Goal: Task Accomplishment & Management: Complete application form

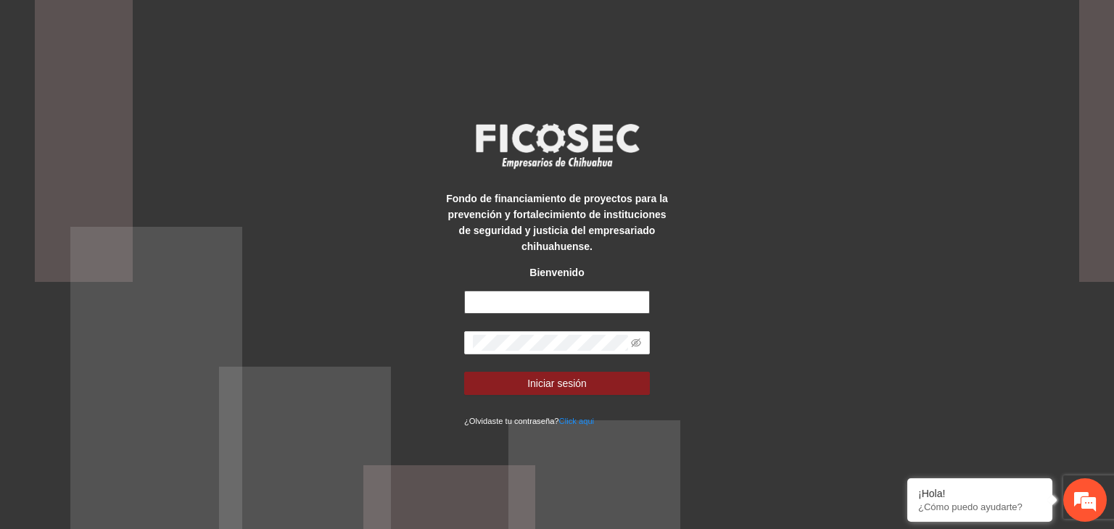
click at [509, 305] on input "text" at bounding box center [557, 302] width 186 height 23
type input "**********"
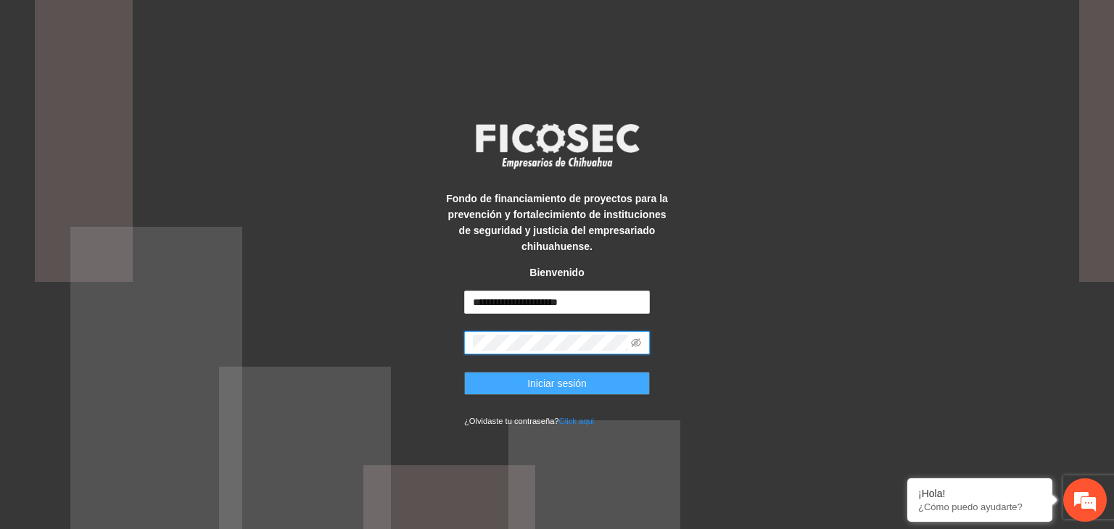
click at [580, 389] on span "Iniciar sesión" at bounding box center [556, 384] width 59 height 16
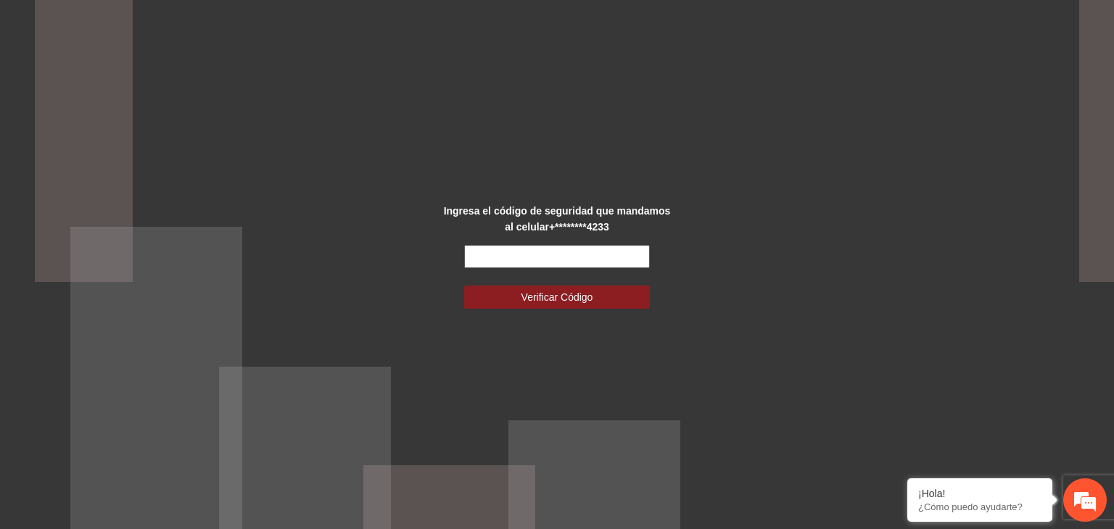
click at [560, 255] on input "text" at bounding box center [557, 256] width 186 height 23
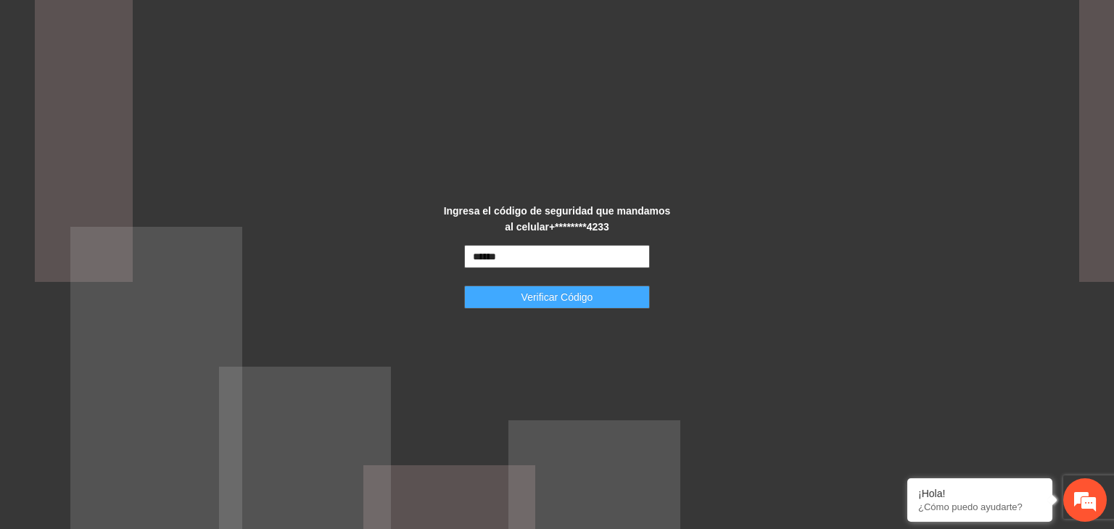
type input "******"
click at [569, 295] on span "Verificar Código" at bounding box center [558, 297] width 72 height 16
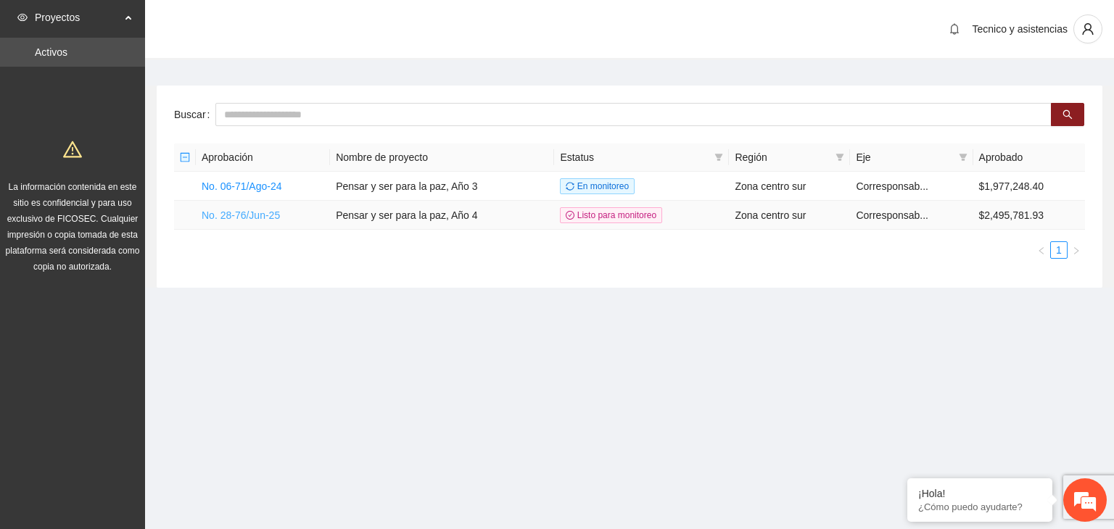
click at [254, 214] on link "No. 28-76/Jun-25" at bounding box center [241, 216] width 78 height 12
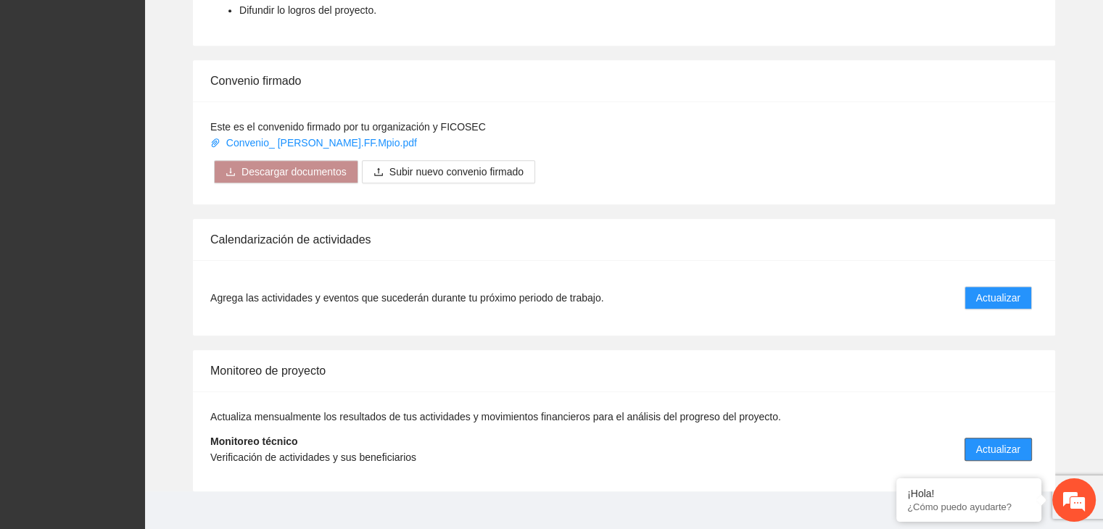
click at [978, 442] on span "Actualizar" at bounding box center [998, 450] width 44 height 16
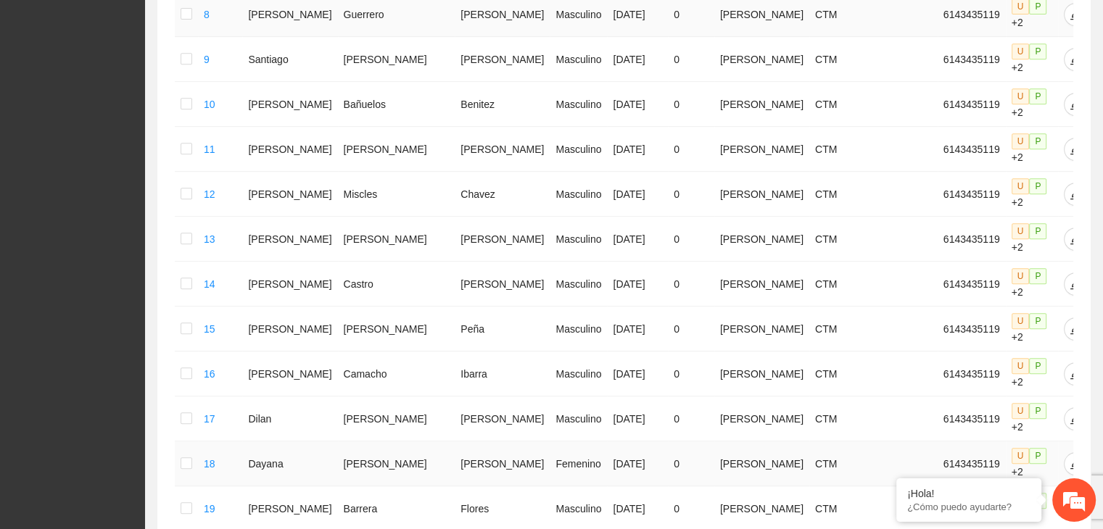
scroll to position [714, 0]
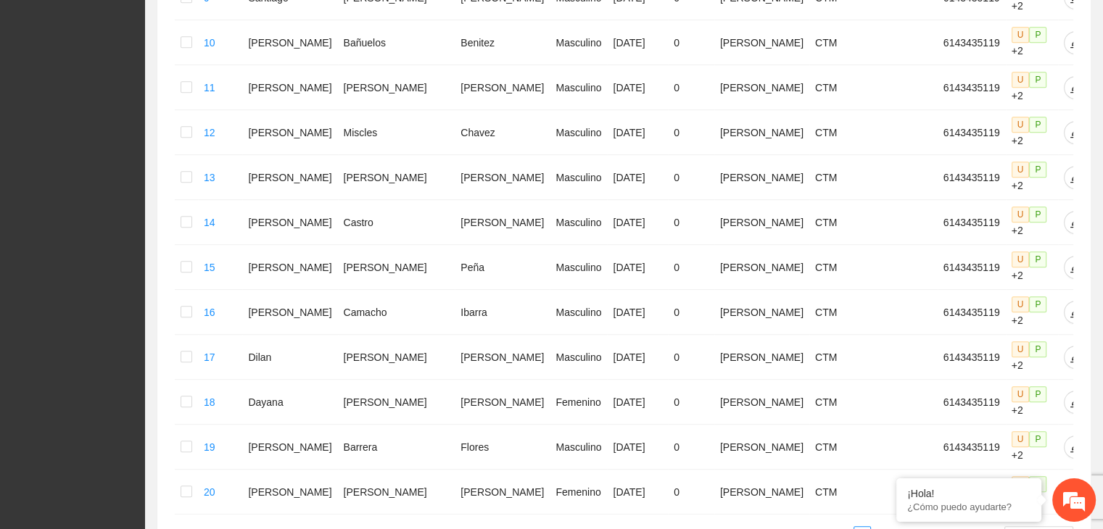
click at [884, 527] on link "2" at bounding box center [880, 535] width 16 height 16
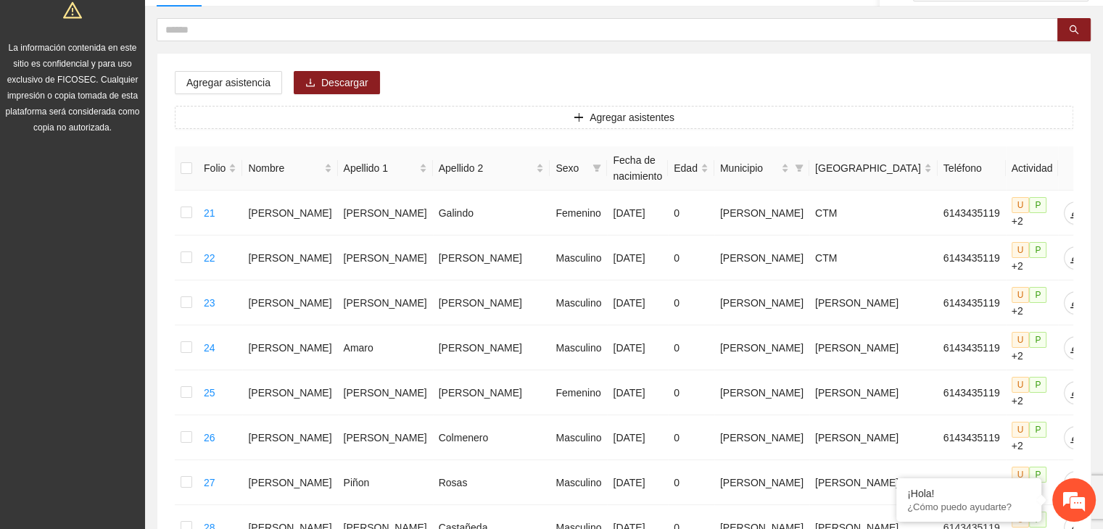
scroll to position [134, 0]
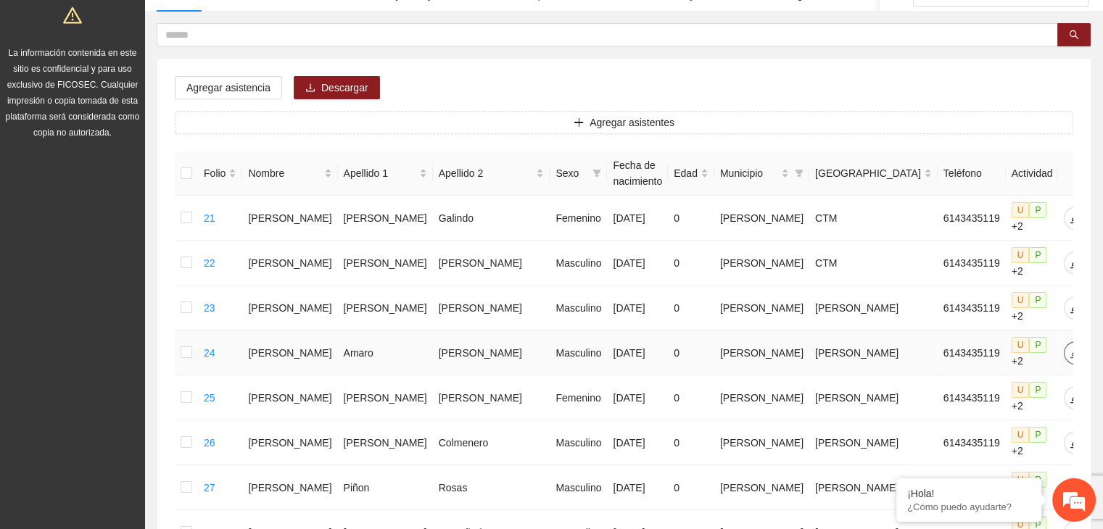
click at [1070, 347] on icon "edit" at bounding box center [1076, 353] width 12 height 12
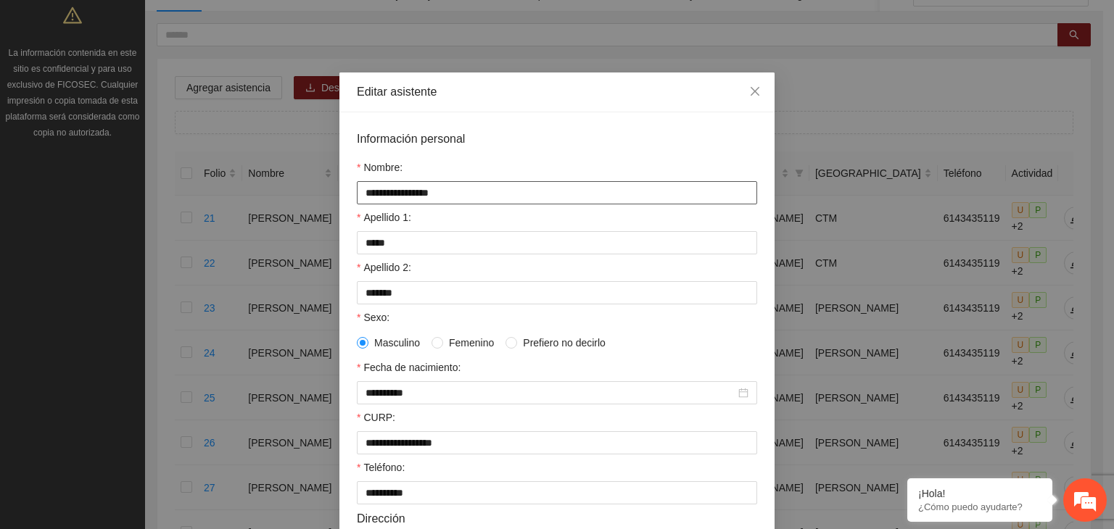
drag, startPoint x: 441, startPoint y: 201, endPoint x: 347, endPoint y: 226, distance: 96.8
click at [347, 226] on div "**********" at bounding box center [556, 449] width 435 height 675
click at [751, 94] on icon "close" at bounding box center [755, 92] width 12 height 12
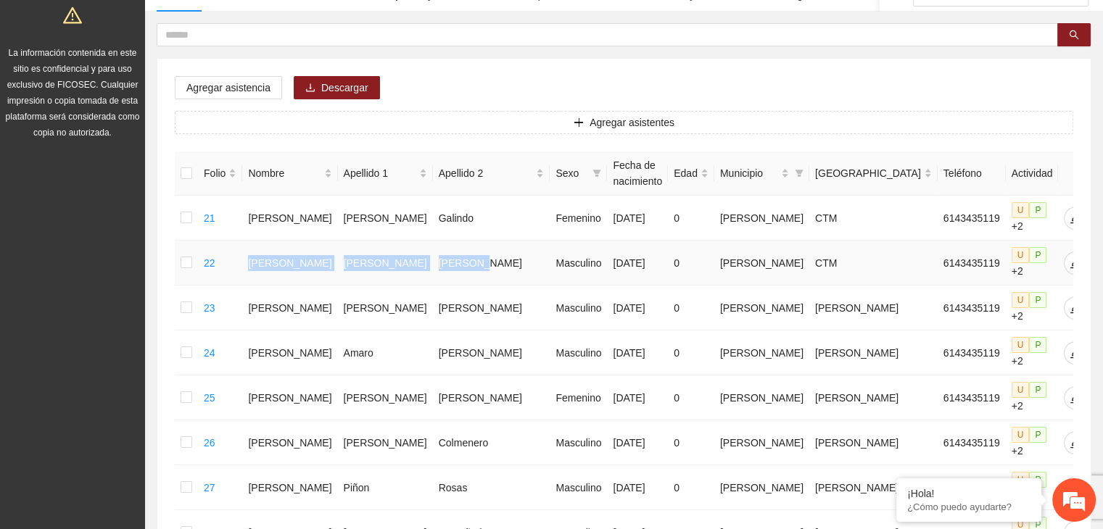
drag, startPoint x: 259, startPoint y: 256, endPoint x: 463, endPoint y: 250, distance: 204.6
click at [463, 250] on tr "22 [PERSON_NAME] Masculino [DATE] 0 [PERSON_NAME] CTM 6143435119 U P +2" at bounding box center [648, 263] width 947 height 45
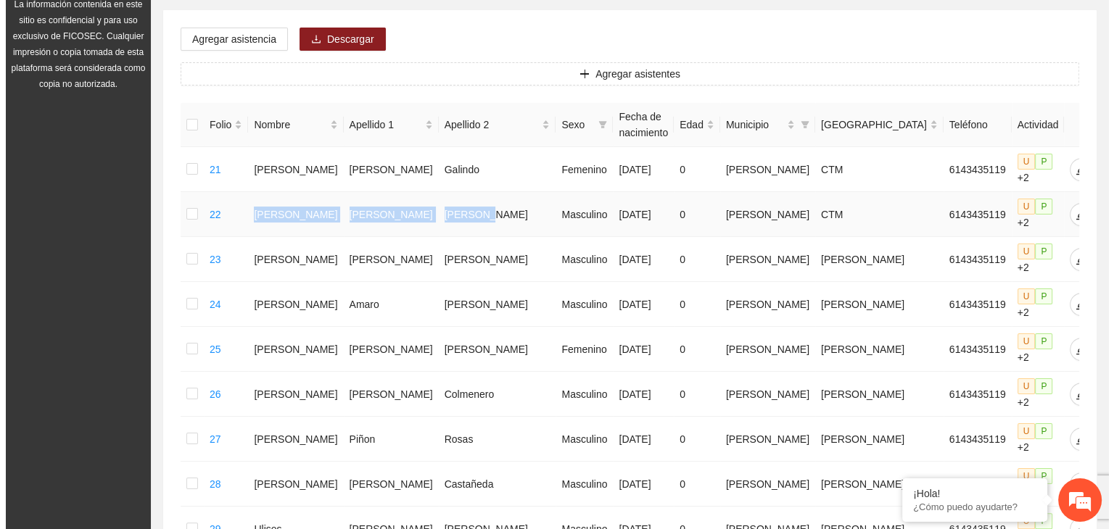
scroll to position [207, 0]
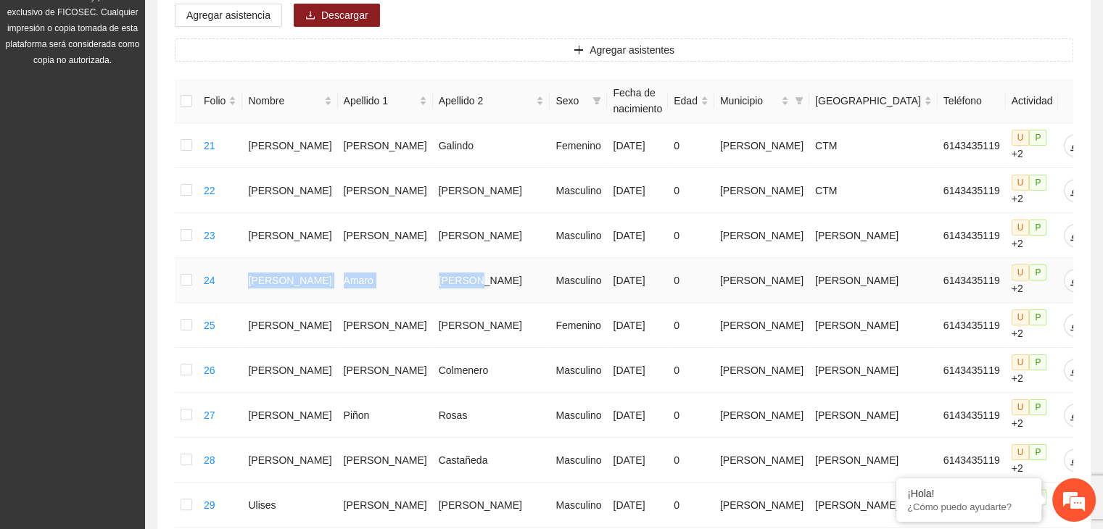
drag, startPoint x: 257, startPoint y: 256, endPoint x: 443, endPoint y: 266, distance: 186.0
click at [443, 266] on tr "24 [PERSON_NAME] Masculino [DATE] 0 [PERSON_NAME] [PERSON_NAME] 6143435119 U P …" at bounding box center [648, 280] width 947 height 45
copy tr "[PERSON_NAME]"
click at [1070, 230] on icon "edit" at bounding box center [1076, 236] width 12 height 12
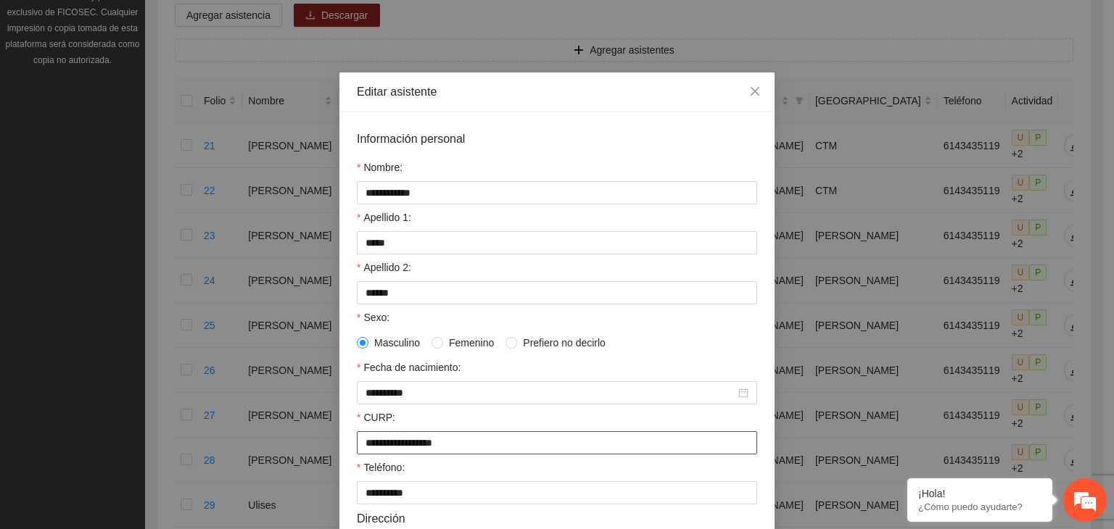
drag, startPoint x: 479, startPoint y: 449, endPoint x: 351, endPoint y: 471, distance: 129.5
click at [357, 471] on form "**********" at bounding box center [557, 447] width 400 height 635
click at [753, 91] on icon "close" at bounding box center [755, 92] width 12 height 12
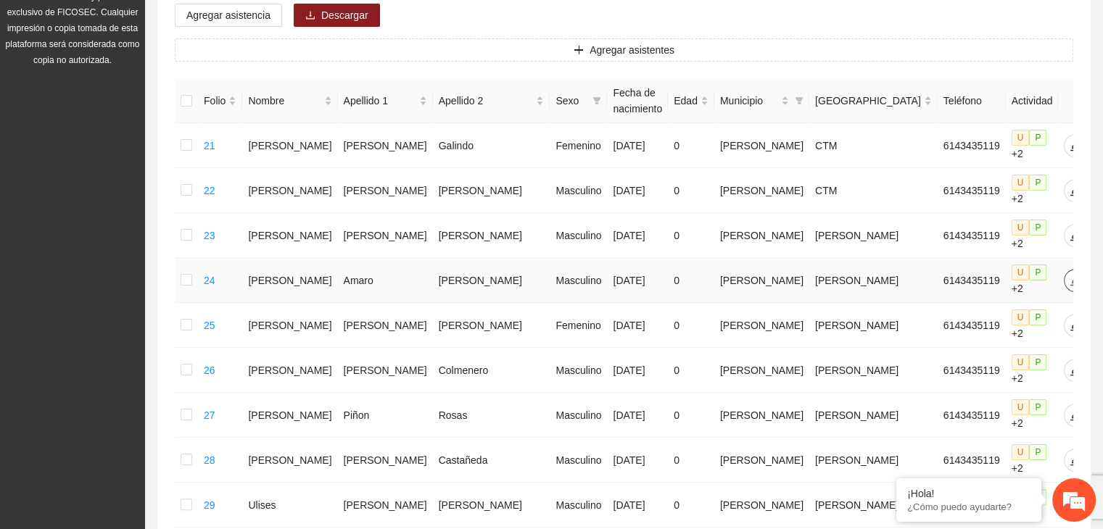
click at [1070, 275] on icon "edit" at bounding box center [1076, 281] width 12 height 12
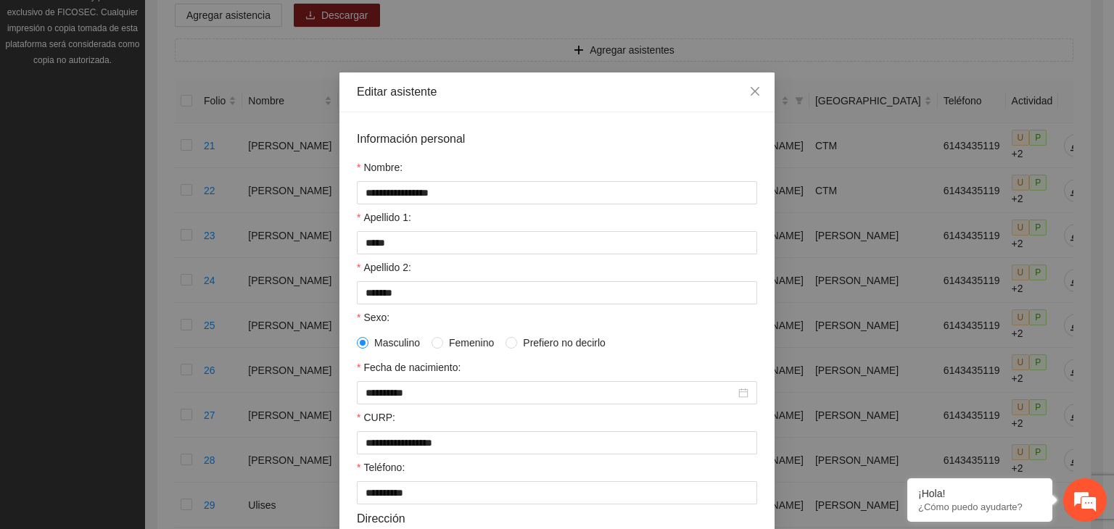
scroll to position [73, 0]
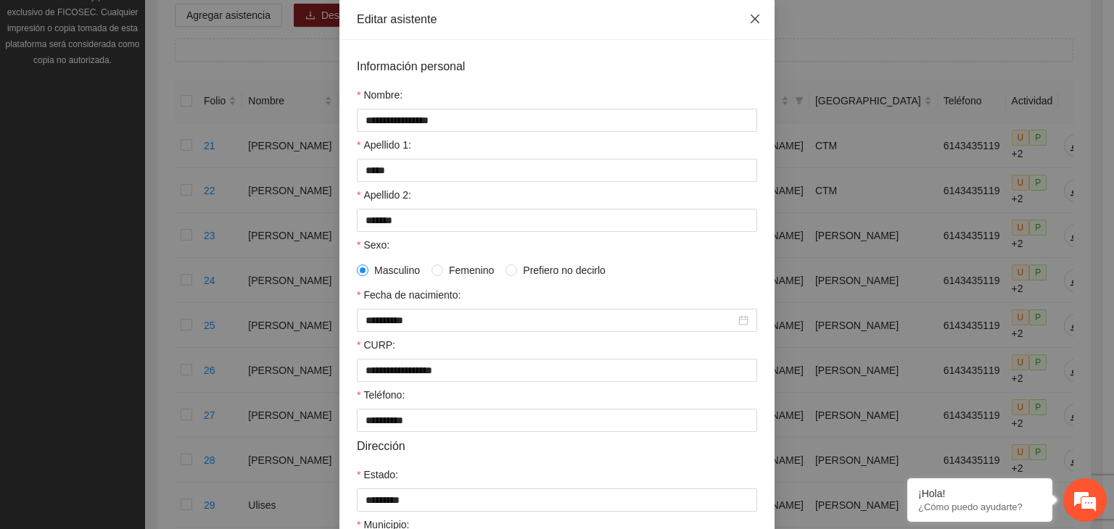
click at [749, 23] on icon "close" at bounding box center [755, 19] width 12 height 12
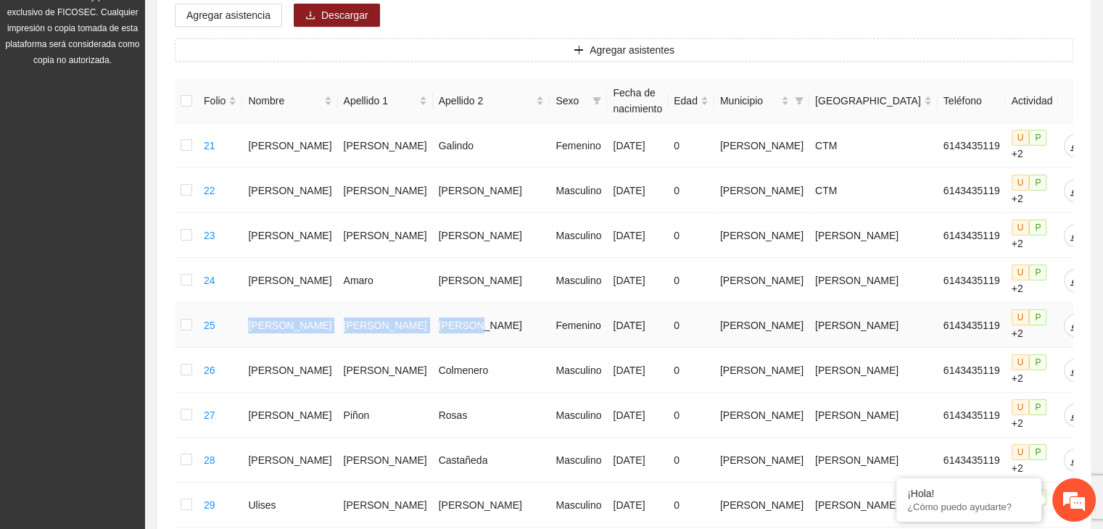
drag, startPoint x: 263, startPoint y: 301, endPoint x: 453, endPoint y: 317, distance: 190.7
click at [453, 317] on tr "25 [PERSON_NAME] [PERSON_NAME] [DATE] 0 [PERSON_NAME] [PERSON_NAME] 6143435119 …" at bounding box center [648, 325] width 947 height 45
copy tr "[PERSON_NAME]"
click at [371, 319] on td "[PERSON_NAME]" at bounding box center [385, 325] width 95 height 45
drag, startPoint x: 261, startPoint y: 302, endPoint x: 445, endPoint y: 315, distance: 184.0
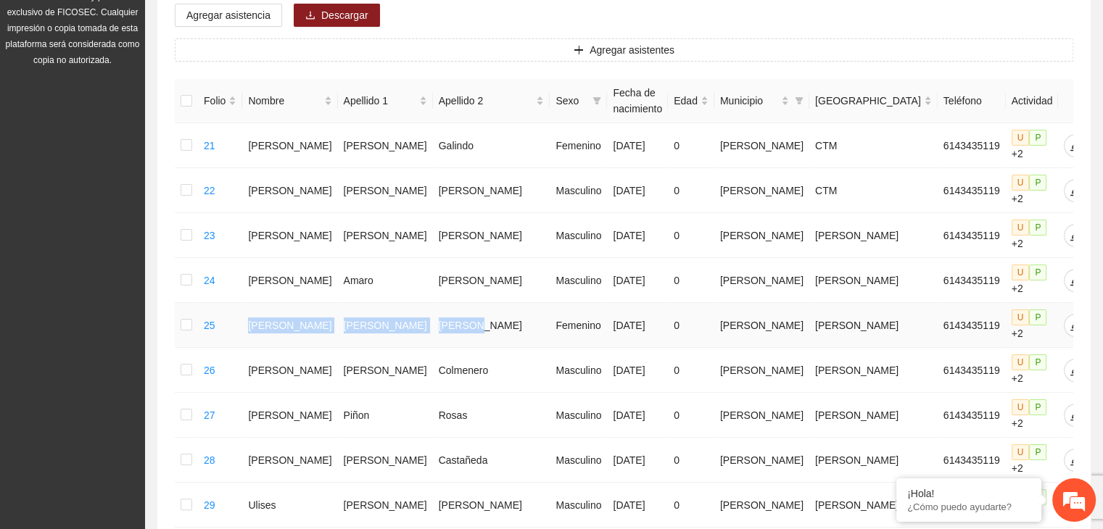
click at [445, 315] on tr "25 [PERSON_NAME] [PERSON_NAME] [DATE] 0 [PERSON_NAME] [PERSON_NAME] 6143435119 …" at bounding box center [648, 325] width 947 height 45
copy tr "[PERSON_NAME]"
click at [1070, 320] on icon "edit" at bounding box center [1076, 326] width 12 height 12
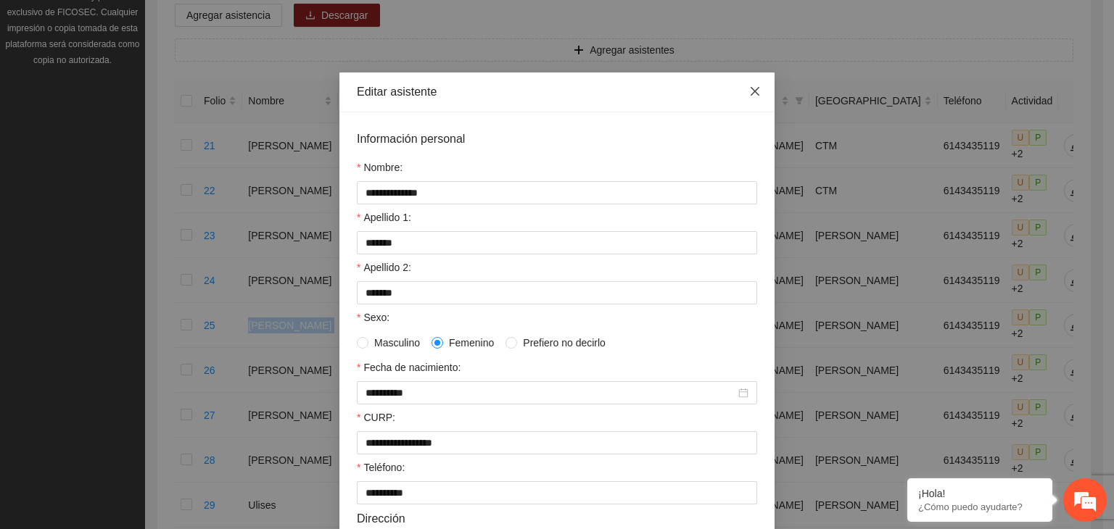
click at [751, 95] on icon "close" at bounding box center [755, 92] width 12 height 12
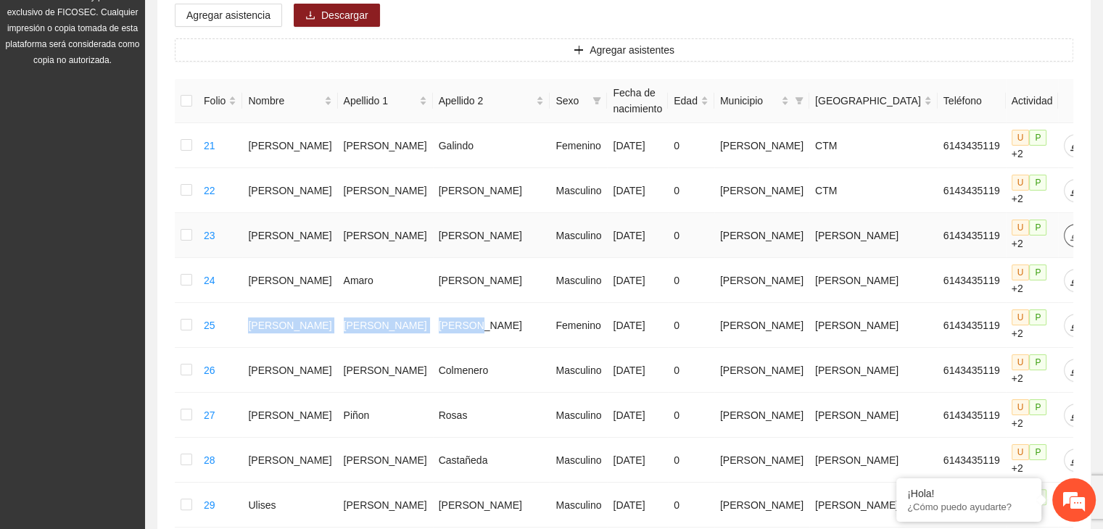
click at [1070, 230] on icon "edit" at bounding box center [1076, 236] width 12 height 12
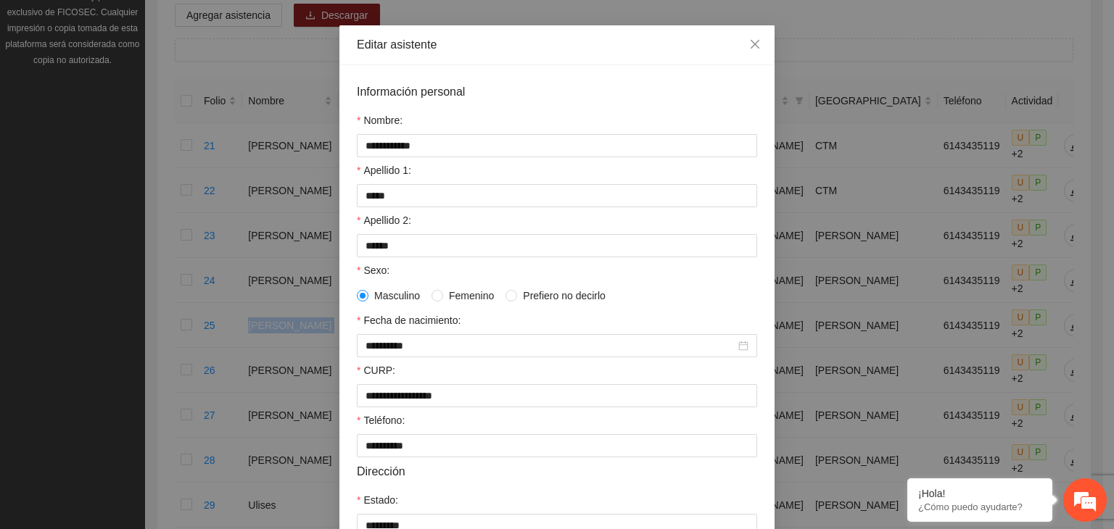
scroll to position [145, 0]
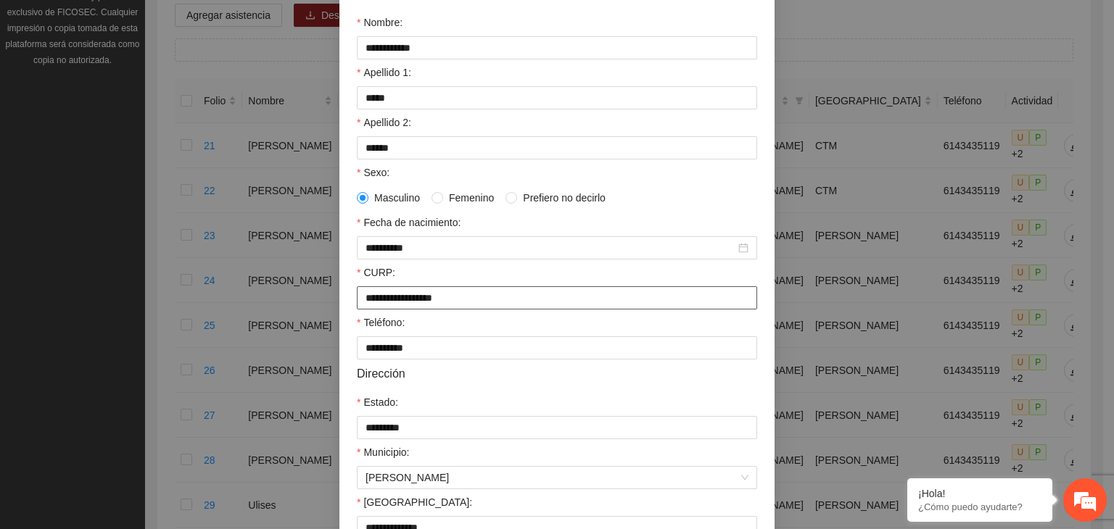
drag, startPoint x: 505, startPoint y: 306, endPoint x: 346, endPoint y: 318, distance: 159.3
click at [346, 318] on div "**********" at bounding box center [556, 304] width 435 height 675
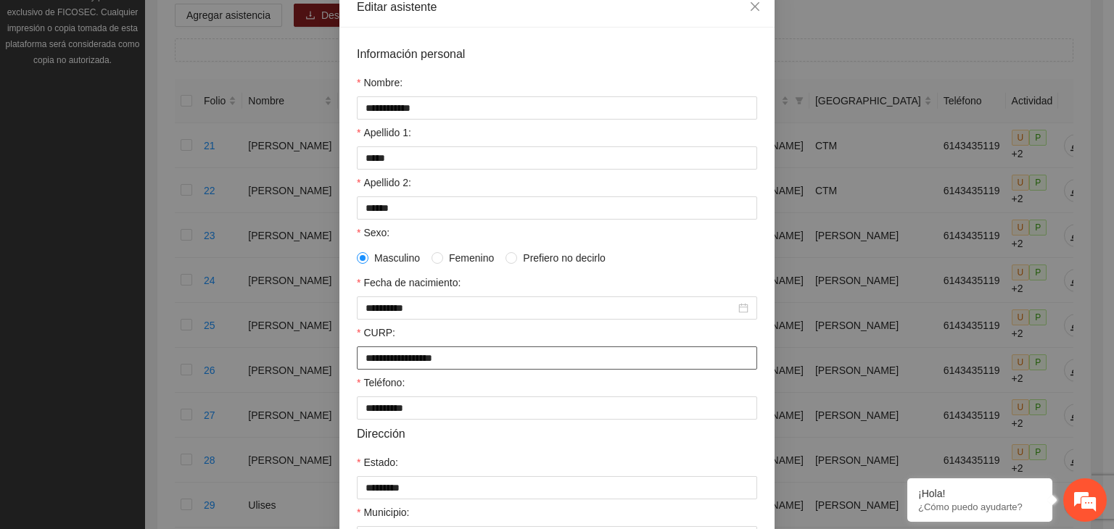
scroll to position [0, 0]
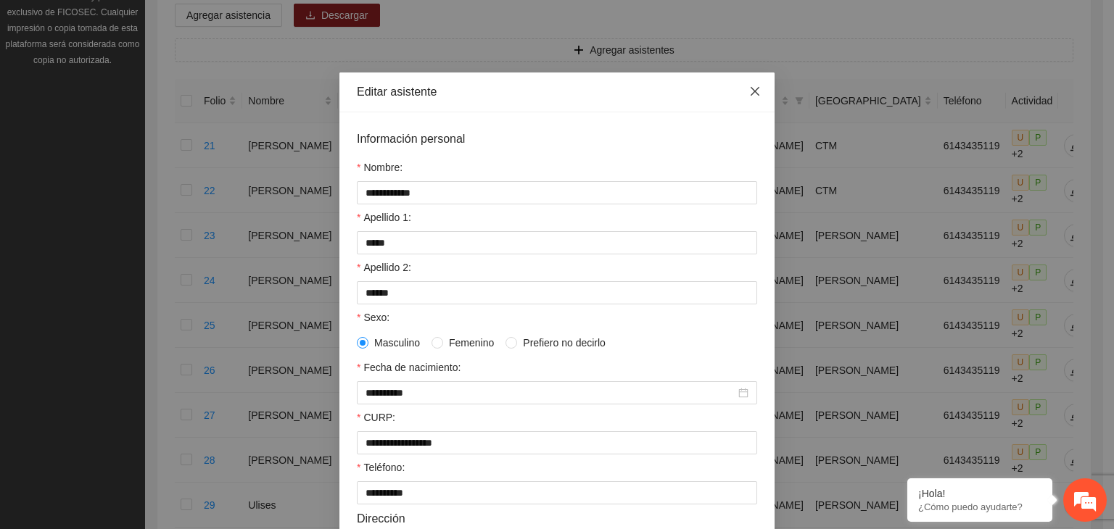
click at [754, 88] on icon "close" at bounding box center [755, 92] width 12 height 12
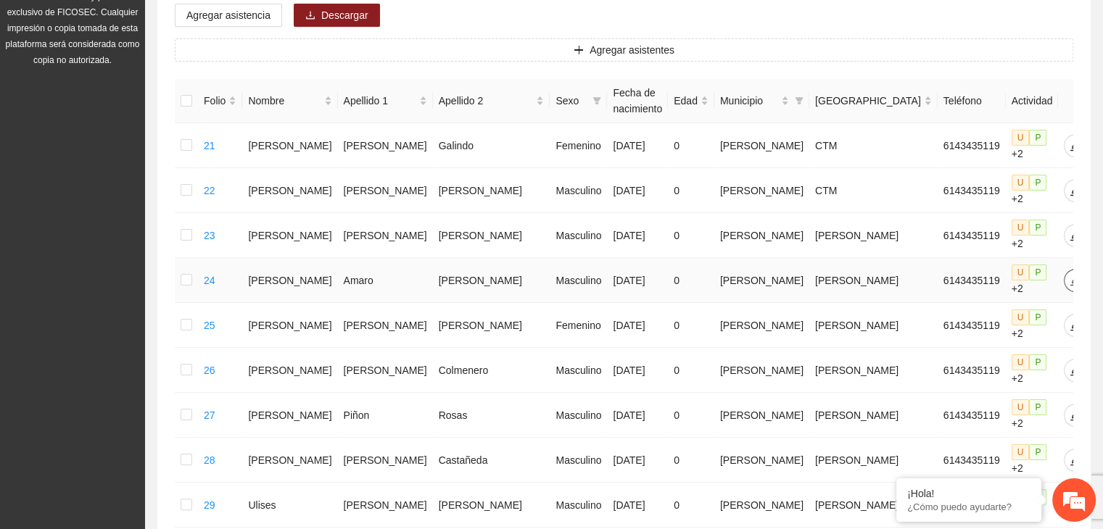
click at [1071, 275] on icon "edit" at bounding box center [1076, 280] width 10 height 10
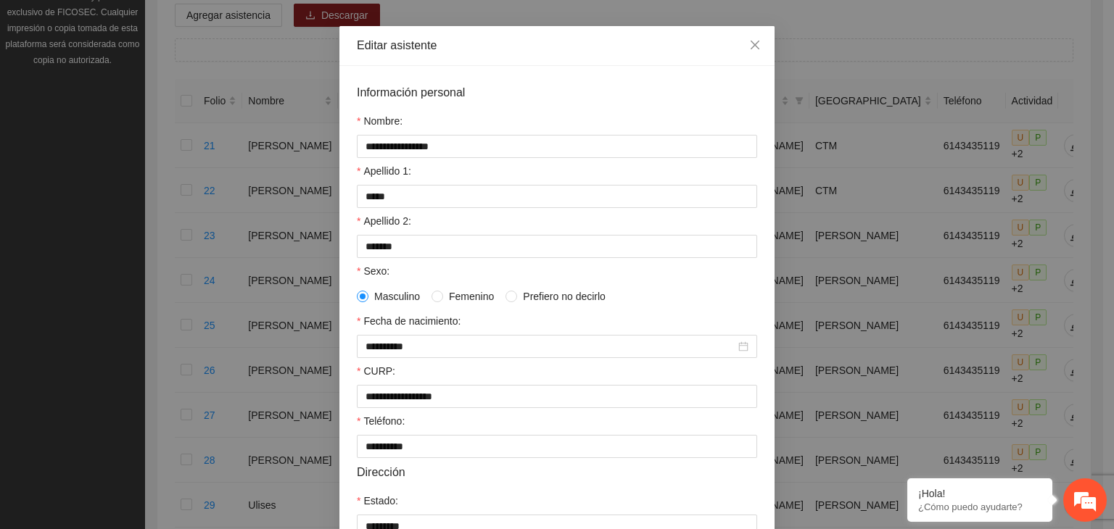
scroll to position [73, 0]
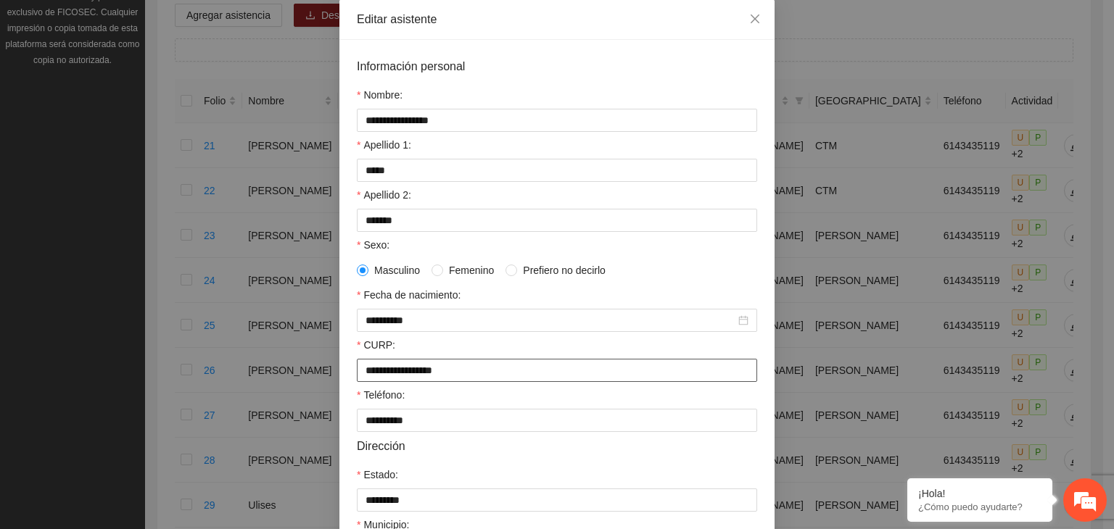
drag, startPoint x: 467, startPoint y: 368, endPoint x: 356, endPoint y: 375, distance: 111.2
click at [357, 375] on input "**********" at bounding box center [557, 370] width 400 height 23
click at [751, 17] on icon "close" at bounding box center [755, 19] width 12 height 12
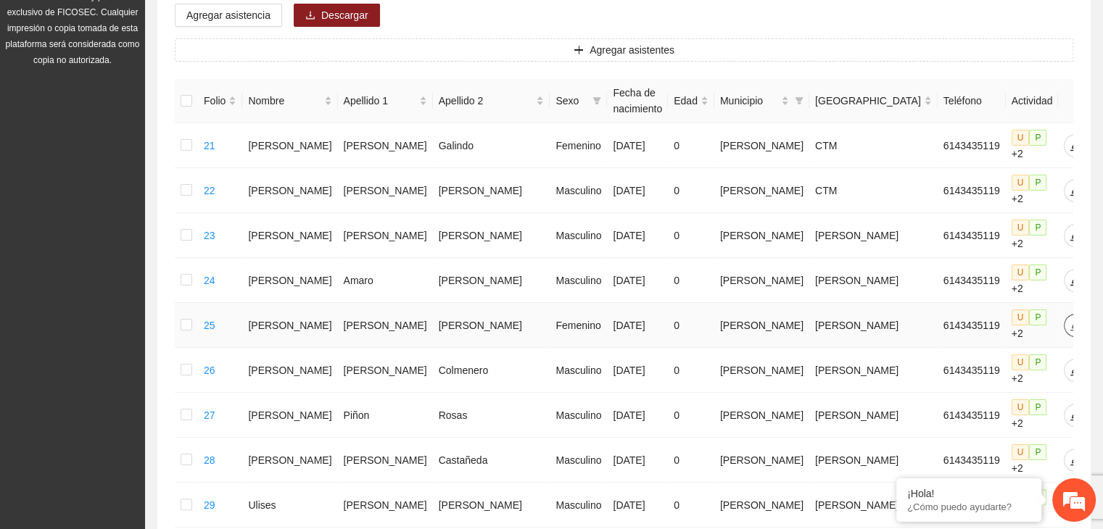
click at [1070, 320] on icon "edit" at bounding box center [1076, 326] width 12 height 12
type input "**********"
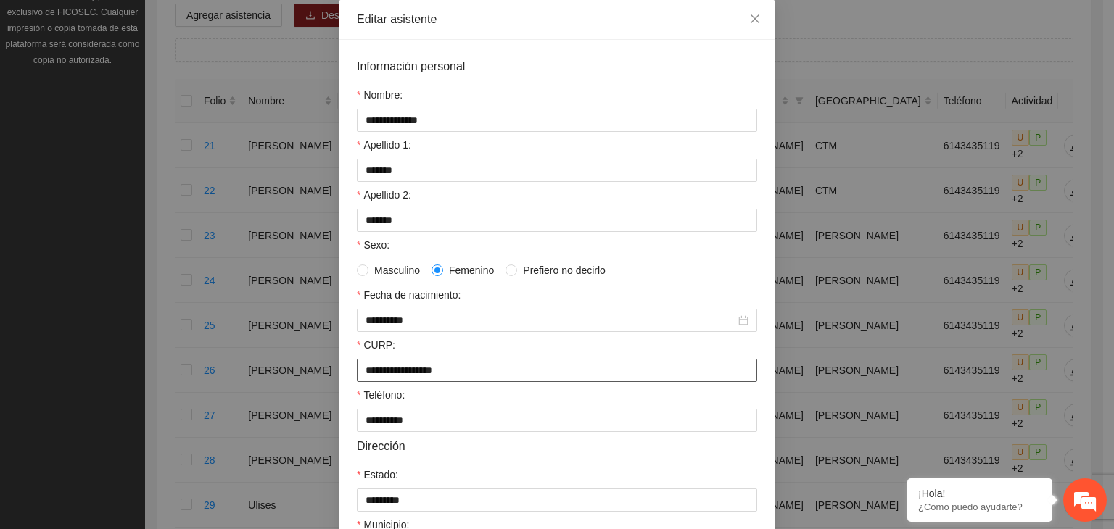
drag, startPoint x: 471, startPoint y: 374, endPoint x: 349, endPoint y: 374, distance: 121.9
click at [349, 374] on div "**********" at bounding box center [556, 377] width 435 height 675
click at [749, 21] on icon "close" at bounding box center [755, 19] width 12 height 12
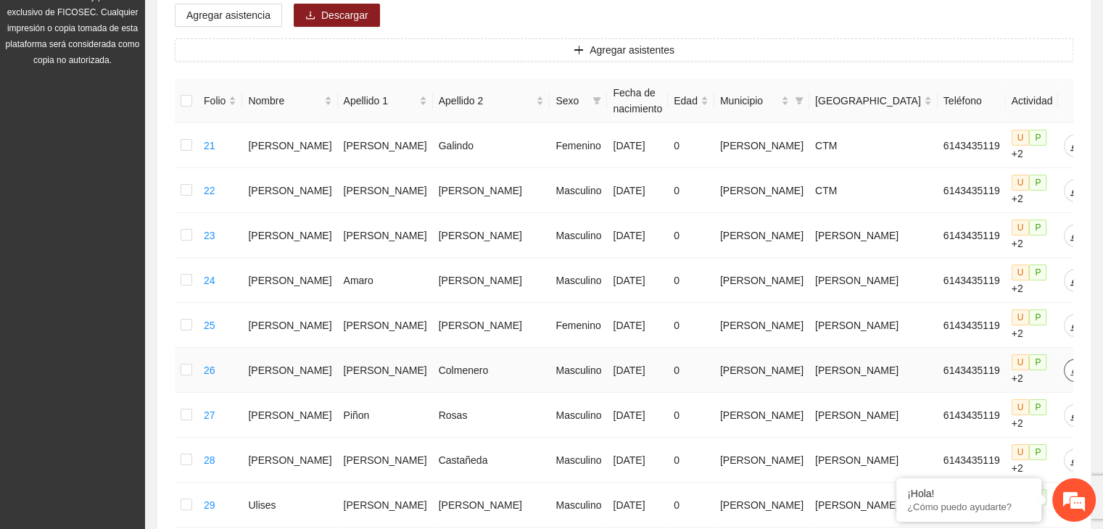
click at [1071, 365] on icon "edit" at bounding box center [1076, 370] width 10 height 10
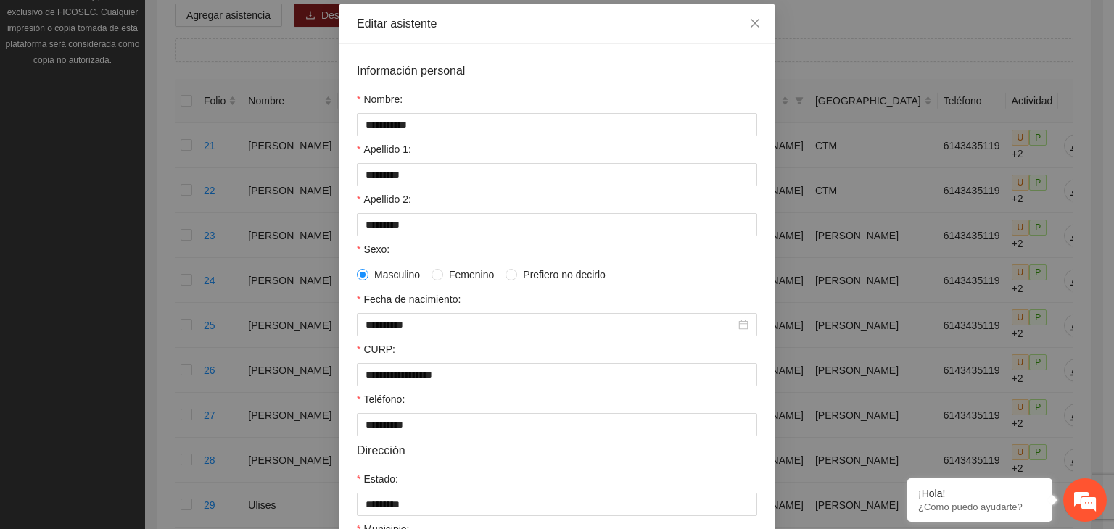
scroll to position [145, 0]
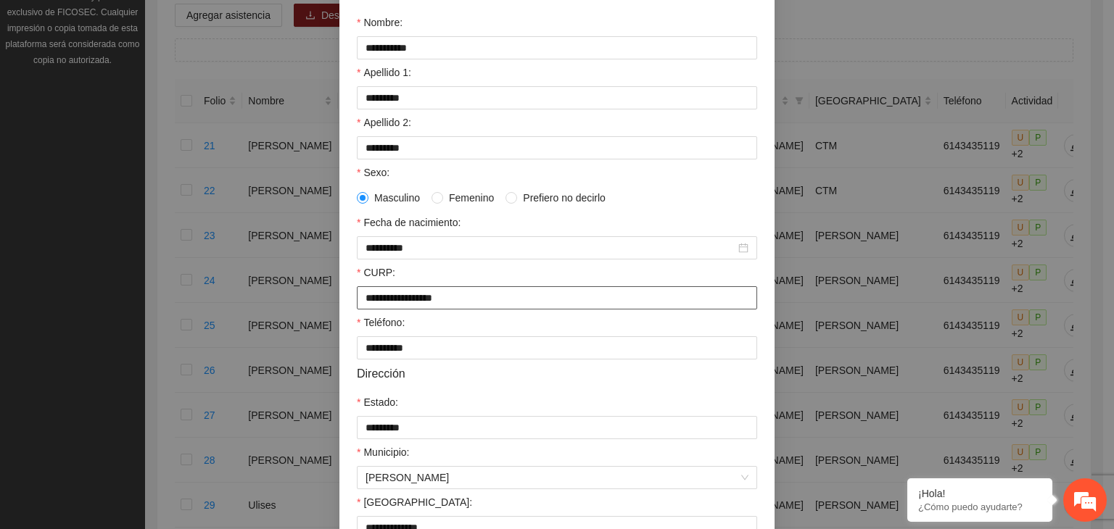
drag, startPoint x: 466, startPoint y: 302, endPoint x: 353, endPoint y: 301, distance: 113.2
click at [357, 301] on input "**********" at bounding box center [557, 297] width 400 height 23
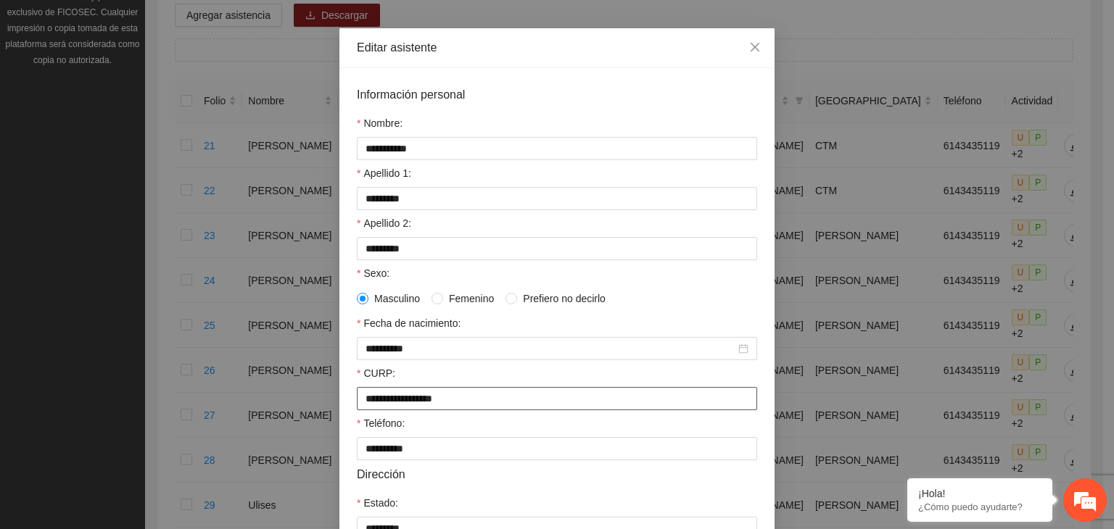
scroll to position [0, 0]
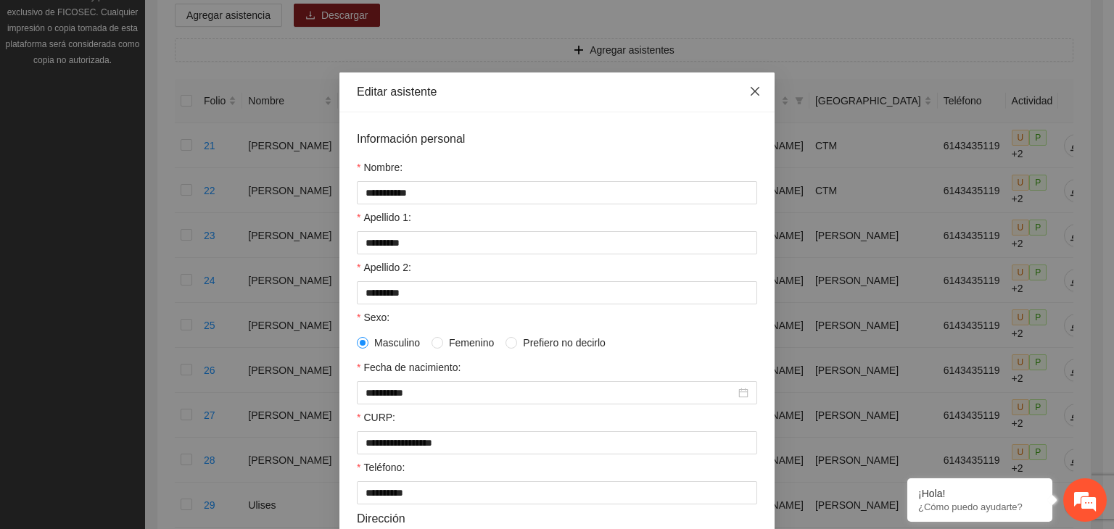
click at [751, 90] on icon "close" at bounding box center [755, 92] width 12 height 12
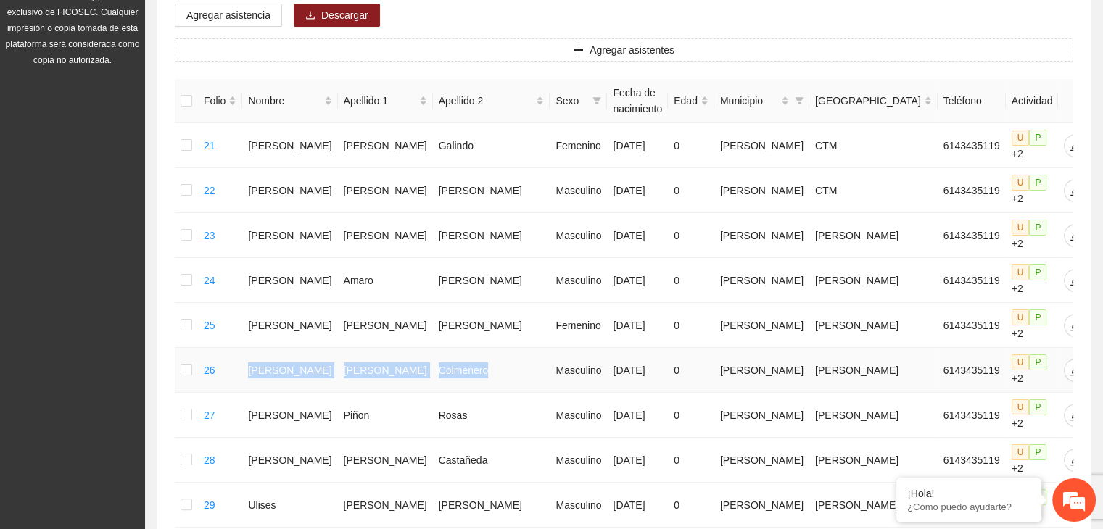
drag, startPoint x: 262, startPoint y: 356, endPoint x: 461, endPoint y: 358, distance: 199.5
click at [461, 358] on tr "26 [PERSON_NAME] Masculino [DATE] 0 [PERSON_NAME] [PERSON_NAME] 6143435119 U P …" at bounding box center [648, 370] width 947 height 45
copy tr "[PERSON_NAME]"
click at [1070, 365] on icon "edit" at bounding box center [1076, 371] width 12 height 12
type input "**********"
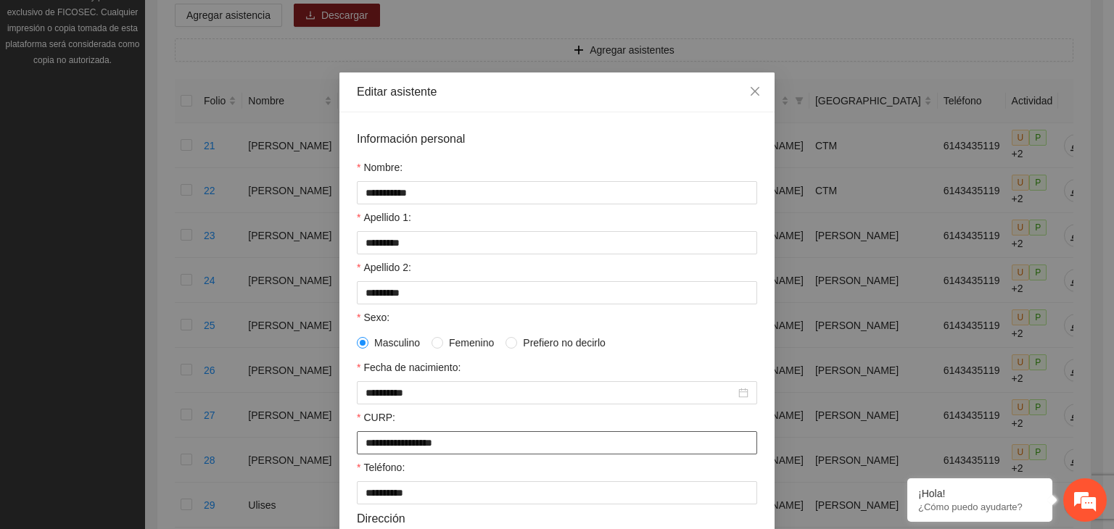
drag, startPoint x: 471, startPoint y: 446, endPoint x: 343, endPoint y: 453, distance: 127.8
click at [343, 453] on div "**********" at bounding box center [556, 449] width 435 height 675
click at [749, 94] on icon "close" at bounding box center [755, 92] width 12 height 12
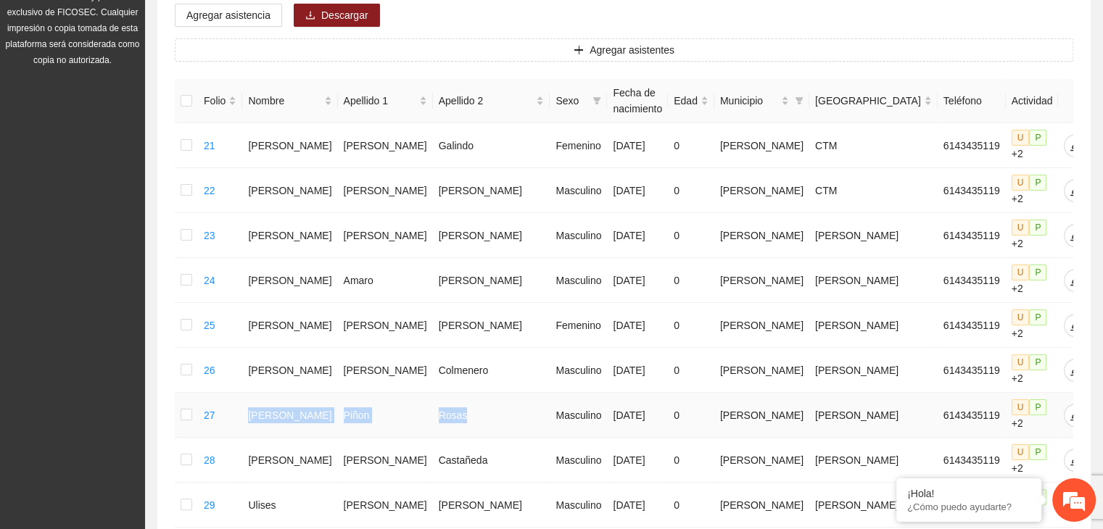
drag, startPoint x: 262, startPoint y: 400, endPoint x: 450, endPoint y: 400, distance: 187.9
click at [464, 403] on tr "27 [PERSON_NAME] Masculino [DATE] 0 [PERSON_NAME] [PERSON_NAME] 6143435119 U P …" at bounding box center [648, 415] width 947 height 45
copy tr "[PERSON_NAME]"
click at [1070, 410] on icon "edit" at bounding box center [1076, 416] width 12 height 12
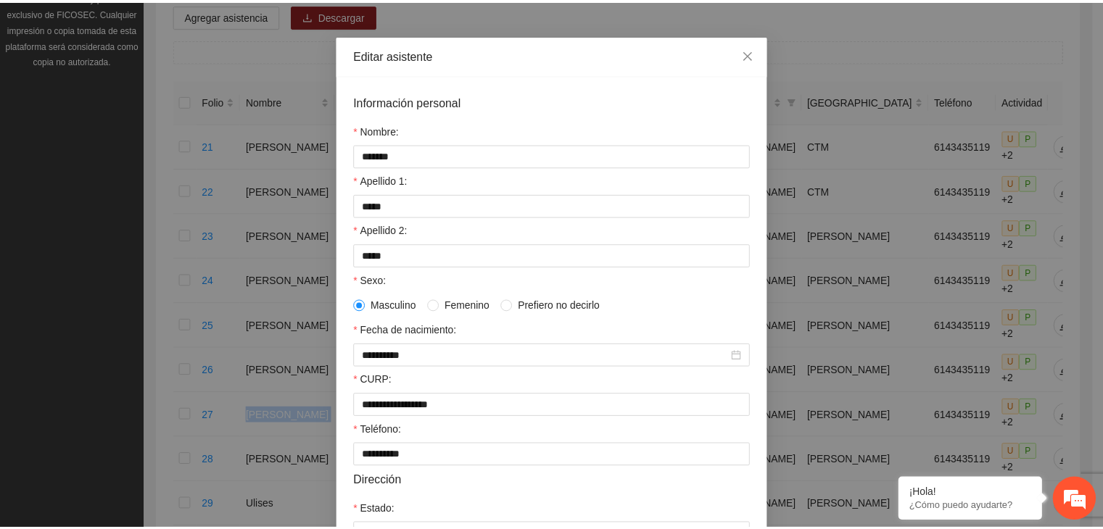
scroll to position [73, 0]
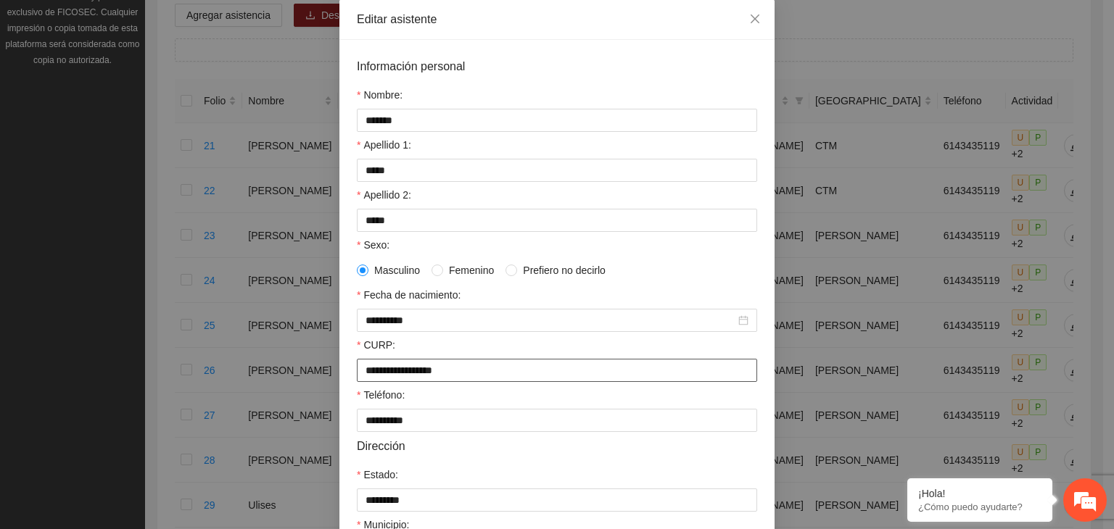
drag, startPoint x: 462, startPoint y: 378, endPoint x: 351, endPoint y: 384, distance: 111.1
click at [357, 382] on div "**********" at bounding box center [557, 370] width 400 height 23
click at [750, 21] on icon "close" at bounding box center [755, 19] width 12 height 12
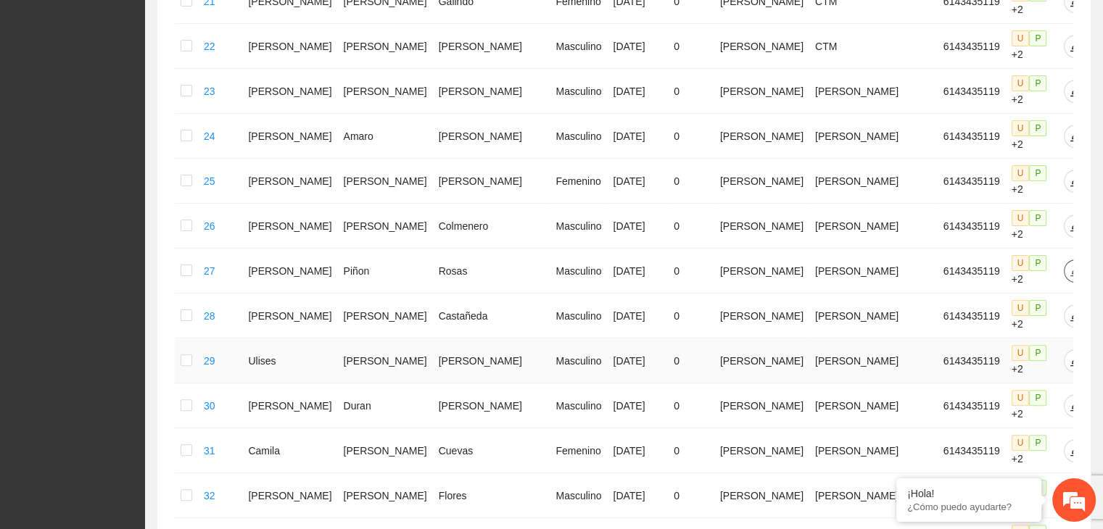
scroll to position [352, 0]
drag, startPoint x: 263, startPoint y: 290, endPoint x: 457, endPoint y: 299, distance: 194.6
click at [457, 299] on tr "28 [PERSON_NAME] [DATE] 0 [PERSON_NAME] [PERSON_NAME] 6143435119 U P +2" at bounding box center [648, 315] width 947 height 45
copy tr "[PERSON_NAME]"
click at [1071, 310] on icon "edit" at bounding box center [1076, 315] width 10 height 10
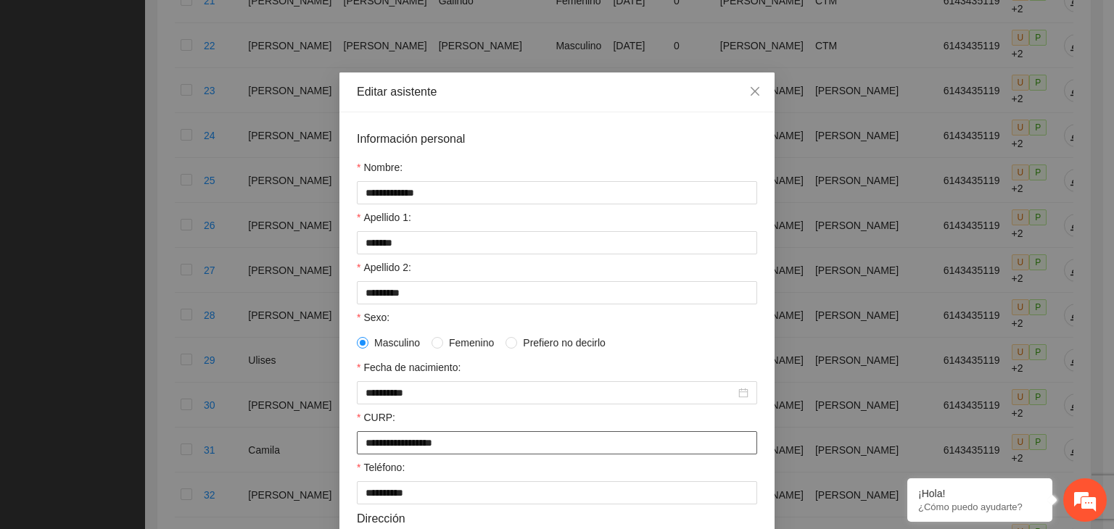
drag, startPoint x: 472, startPoint y: 448, endPoint x: 353, endPoint y: 453, distance: 119.8
click at [357, 453] on input "**********" at bounding box center [557, 443] width 400 height 23
click at [750, 95] on icon "close" at bounding box center [755, 92] width 12 height 12
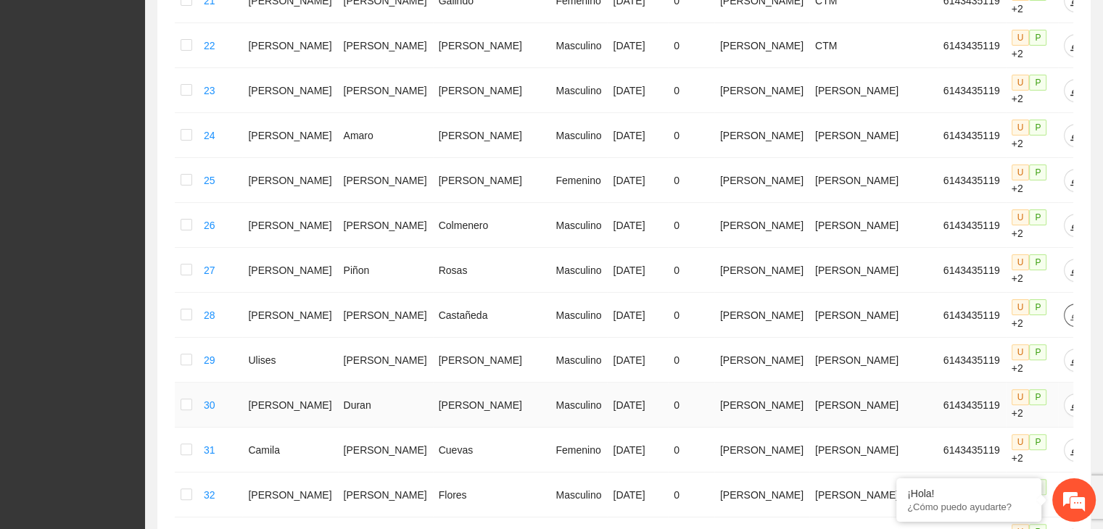
scroll to position [424, 0]
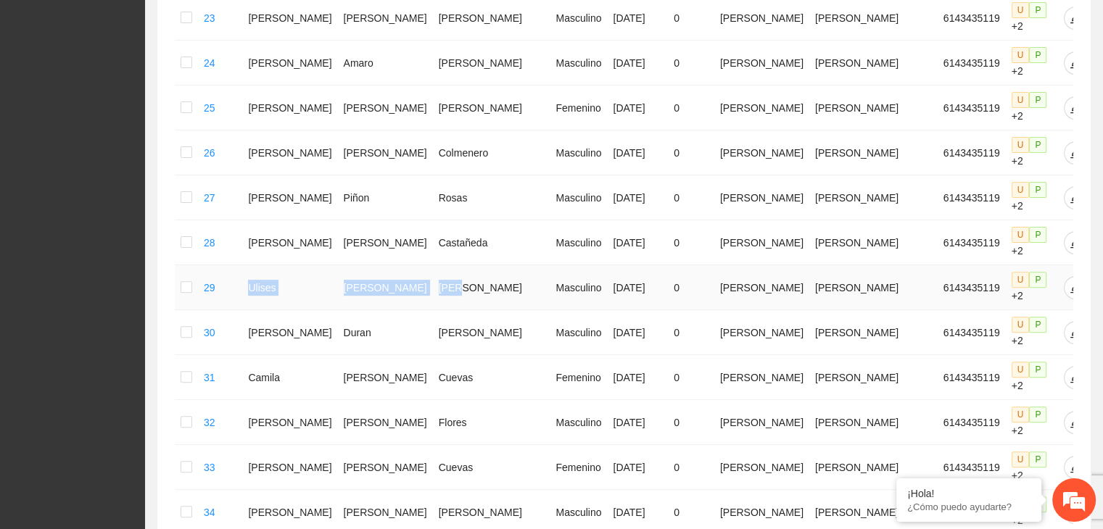
drag, startPoint x: 260, startPoint y: 272, endPoint x: 428, endPoint y: 273, distance: 167.6
click at [432, 278] on tr "29 [PERSON_NAME] [PERSON_NAME] [DATE] 0 [PERSON_NAME] [PERSON_NAME] 6143435119 …" at bounding box center [648, 287] width 947 height 45
copy tr "[PERSON_NAME] [PERSON_NAME]"
click at [1070, 282] on icon "edit" at bounding box center [1076, 288] width 12 height 12
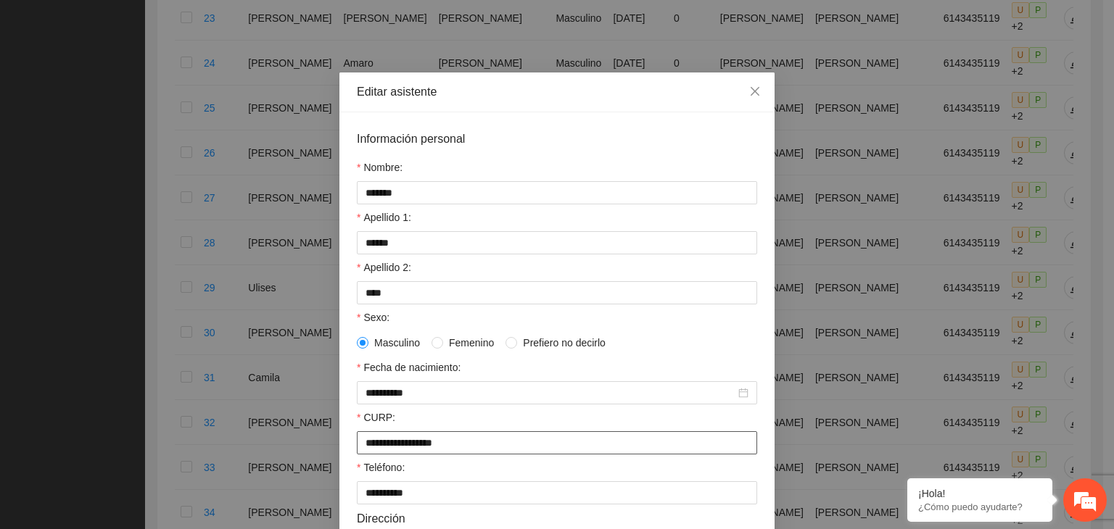
drag, startPoint x: 492, startPoint y: 448, endPoint x: 324, endPoint y: 471, distance: 169.1
click at [323, 471] on div "**********" at bounding box center [557, 264] width 1114 height 529
click at [751, 91] on icon "close" at bounding box center [755, 92] width 12 height 12
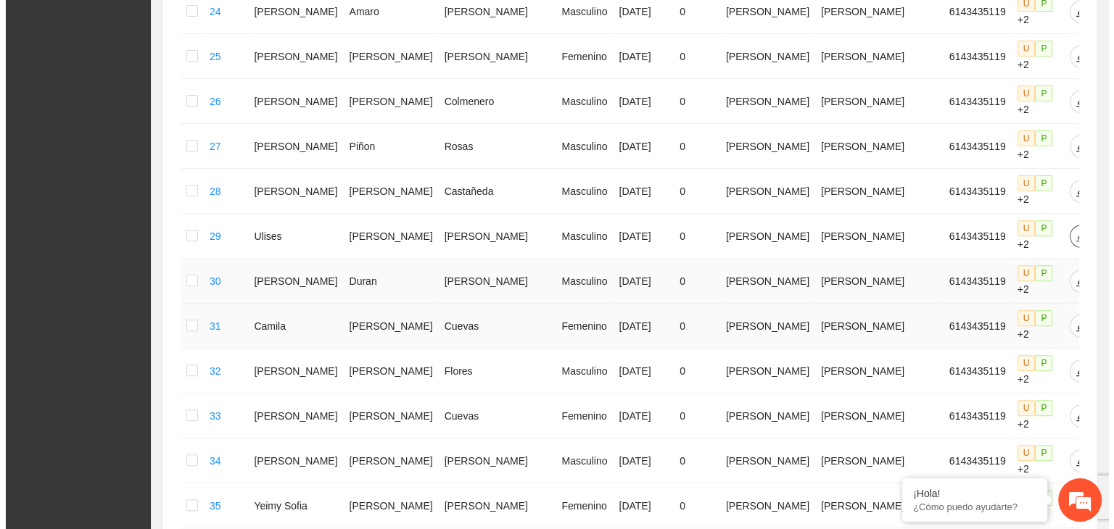
scroll to position [497, 0]
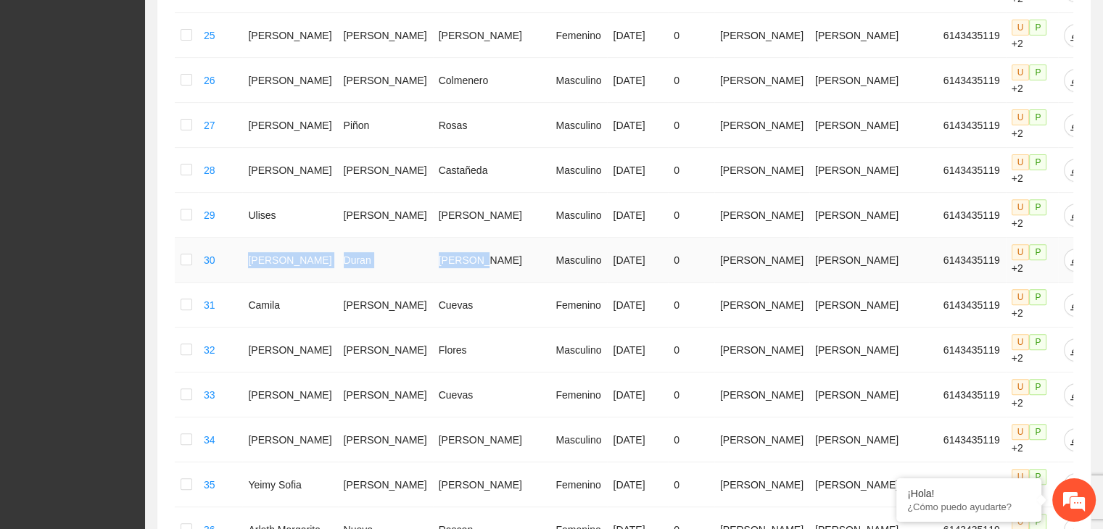
drag, startPoint x: 267, startPoint y: 240, endPoint x: 454, endPoint y: 242, distance: 187.1
click at [454, 242] on tr "30 [PERSON_NAME] Masculino [DATE] 0 [PERSON_NAME] [PERSON_NAME] 6143435119 U P …" at bounding box center [648, 260] width 947 height 45
copy tr "[PERSON_NAME]"
click at [1071, 255] on icon "edit" at bounding box center [1076, 260] width 10 height 10
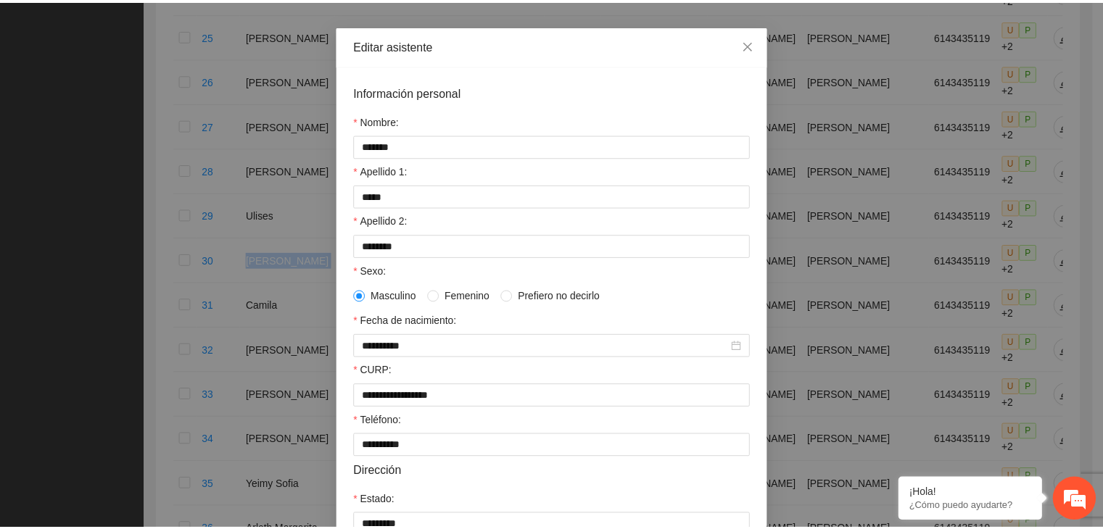
scroll to position [73, 0]
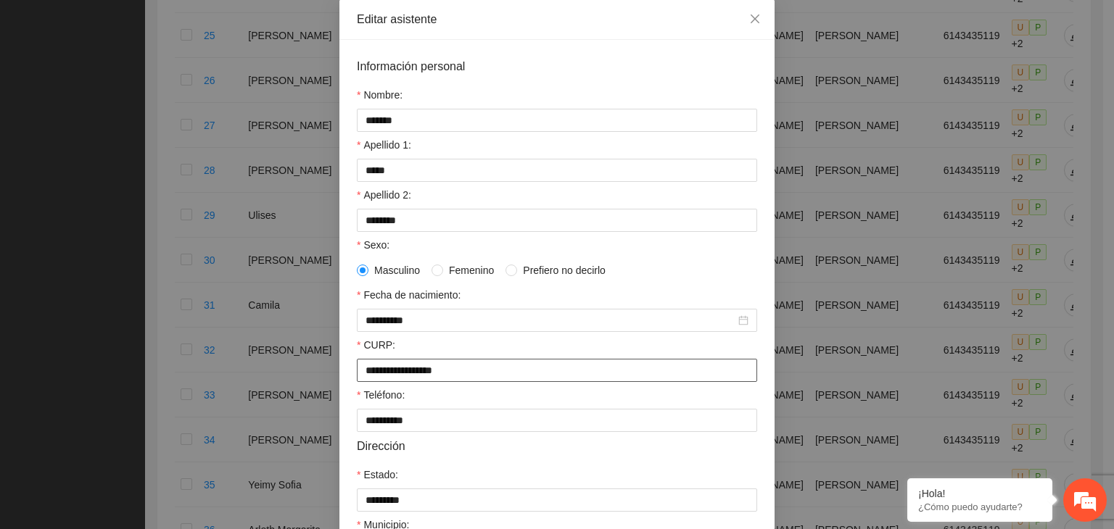
drag, startPoint x: 500, startPoint y: 376, endPoint x: 351, endPoint y: 369, distance: 148.8
click at [357, 369] on input "**********" at bounding box center [557, 370] width 400 height 23
click at [749, 18] on icon "close" at bounding box center [755, 19] width 12 height 12
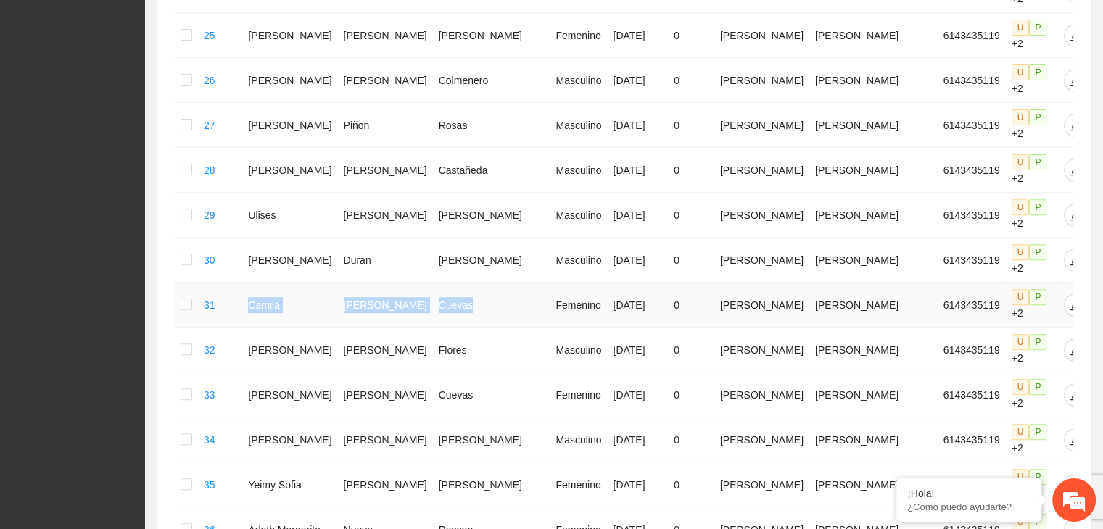
drag, startPoint x: 263, startPoint y: 291, endPoint x: 443, endPoint y: 297, distance: 180.7
click at [443, 297] on tr "31 [PERSON_NAME] Femenino [DATE] 0 [PERSON_NAME] [PERSON_NAME] 6143435119 U P +2" at bounding box center [648, 305] width 947 height 45
copy tr "[PERSON_NAME]"
click at [1070, 300] on icon "edit" at bounding box center [1076, 306] width 12 height 12
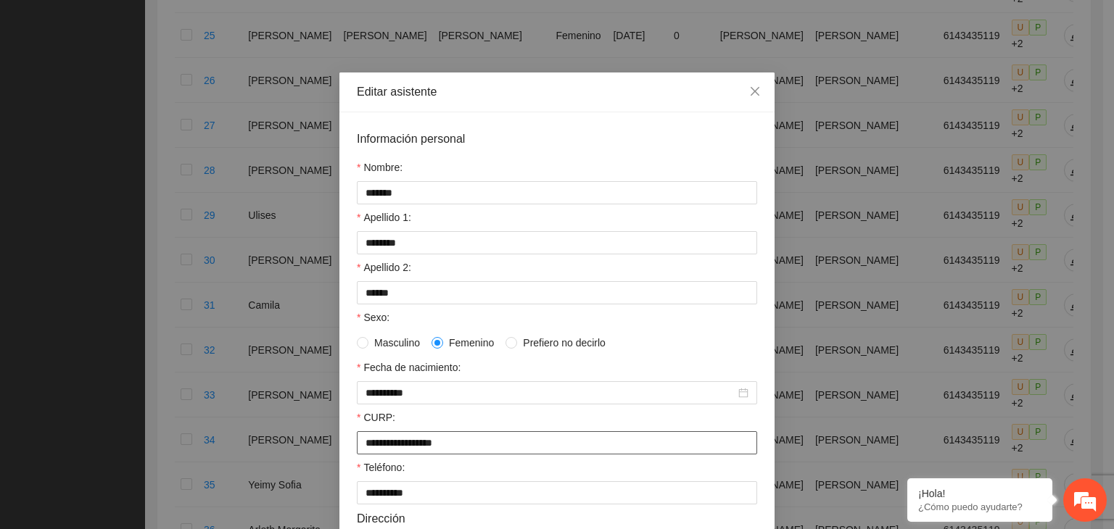
drag, startPoint x: 474, startPoint y: 449, endPoint x: 353, endPoint y: 468, distance: 122.6
click at [357, 468] on form "**********" at bounding box center [557, 447] width 400 height 635
click at [749, 91] on icon "close" at bounding box center [755, 92] width 12 height 12
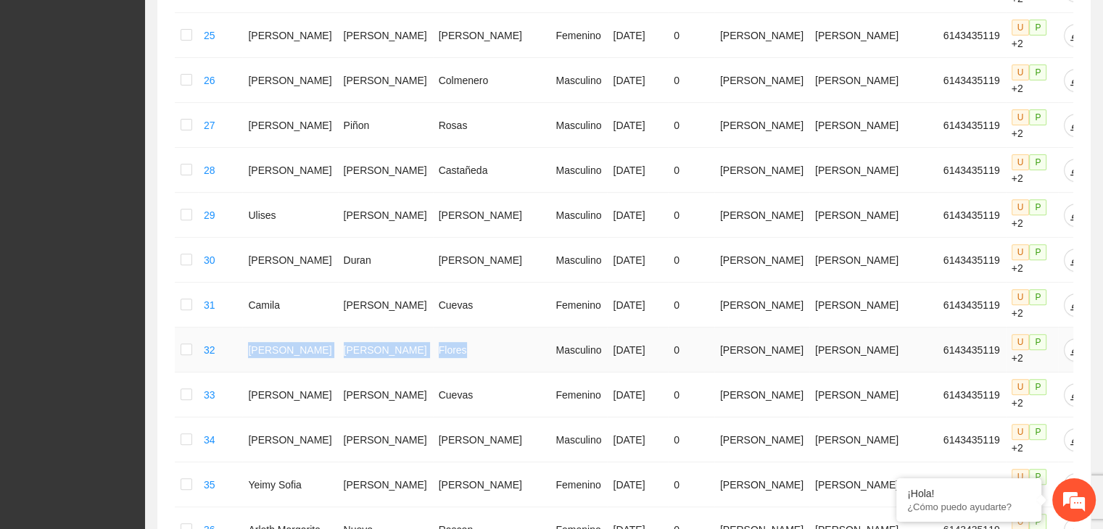
drag, startPoint x: 267, startPoint y: 334, endPoint x: 441, endPoint y: 340, distance: 174.2
click at [441, 340] on tr "32 [PERSON_NAME] Masculino [DATE] 0 [PERSON_NAME] [PERSON_NAME] 6143435119 U P …" at bounding box center [648, 350] width 947 height 45
copy tr "[PERSON_NAME]"
click at [1070, 345] on icon "edit" at bounding box center [1076, 351] width 12 height 12
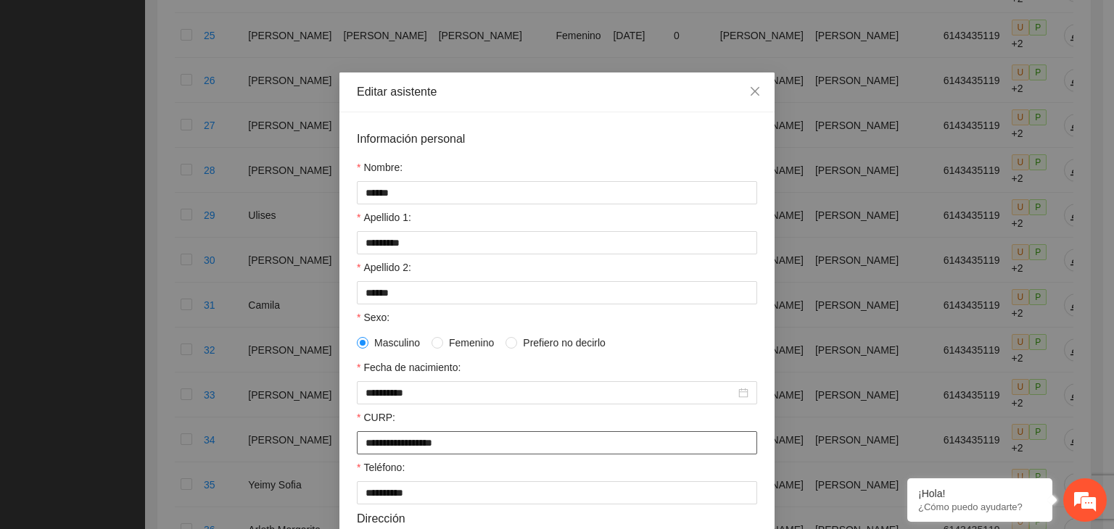
drag, startPoint x: 436, startPoint y: 451, endPoint x: 346, endPoint y: 469, distance: 91.7
click at [346, 469] on div "**********" at bounding box center [556, 449] width 435 height 675
click at [749, 95] on icon "close" at bounding box center [755, 92] width 12 height 12
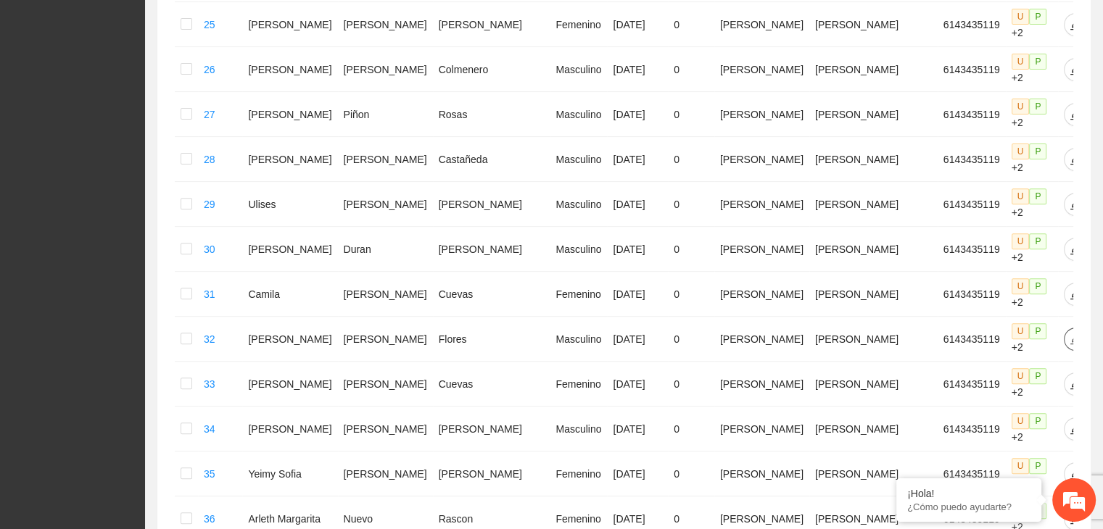
scroll to position [580, 0]
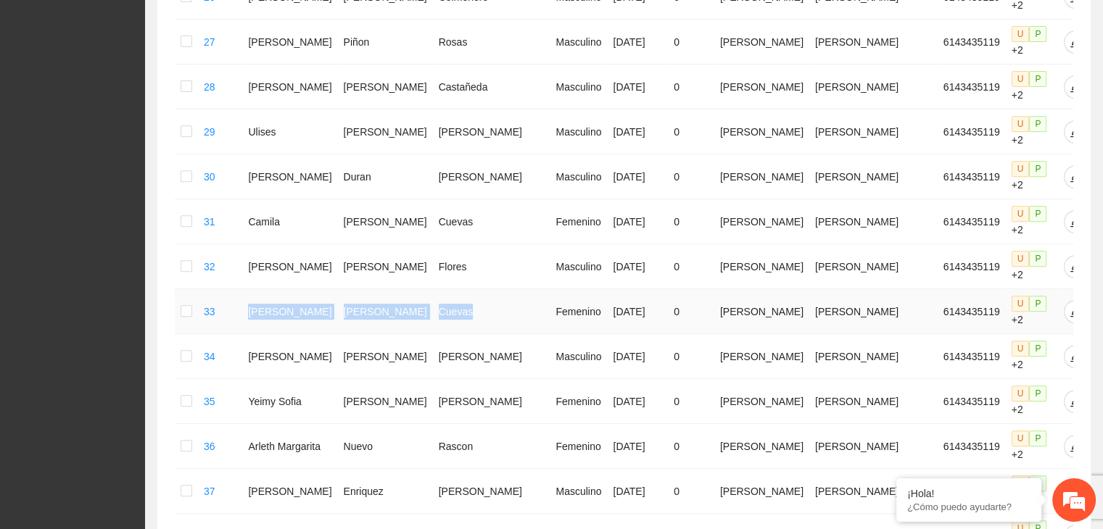
drag, startPoint x: 262, startPoint y: 293, endPoint x: 443, endPoint y: 288, distance: 181.4
click at [444, 289] on tr "33 [PERSON_NAME] Femenino [DATE] 0 [PERSON_NAME] [PERSON_NAME] 6143435119 U P +2" at bounding box center [648, 311] width 947 height 45
click at [1070, 306] on icon "edit" at bounding box center [1076, 312] width 12 height 12
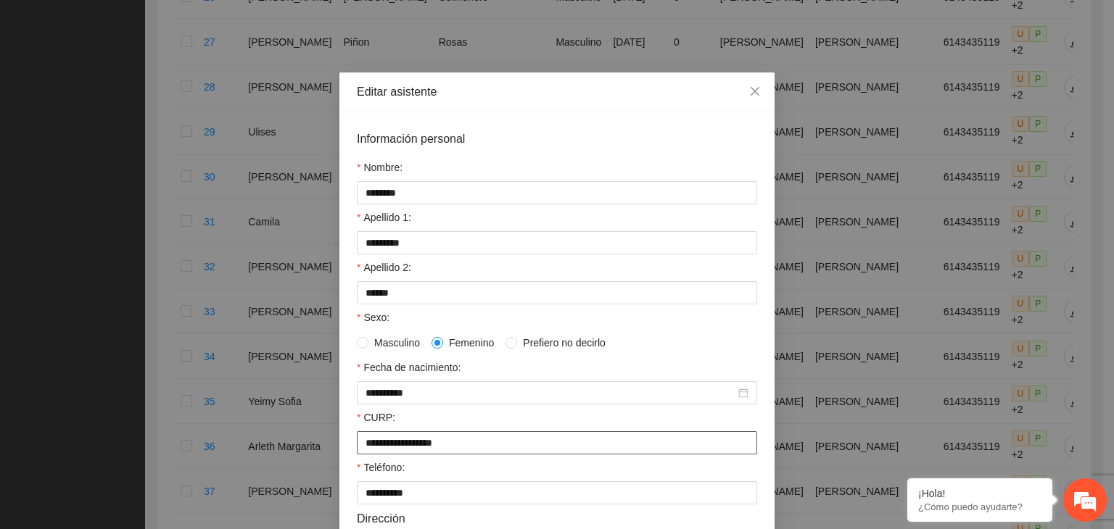
drag, startPoint x: 476, startPoint y: 448, endPoint x: 360, endPoint y: 447, distance: 116.1
click at [360, 447] on input "**********" at bounding box center [557, 443] width 400 height 23
click at [749, 94] on icon "close" at bounding box center [755, 92] width 12 height 12
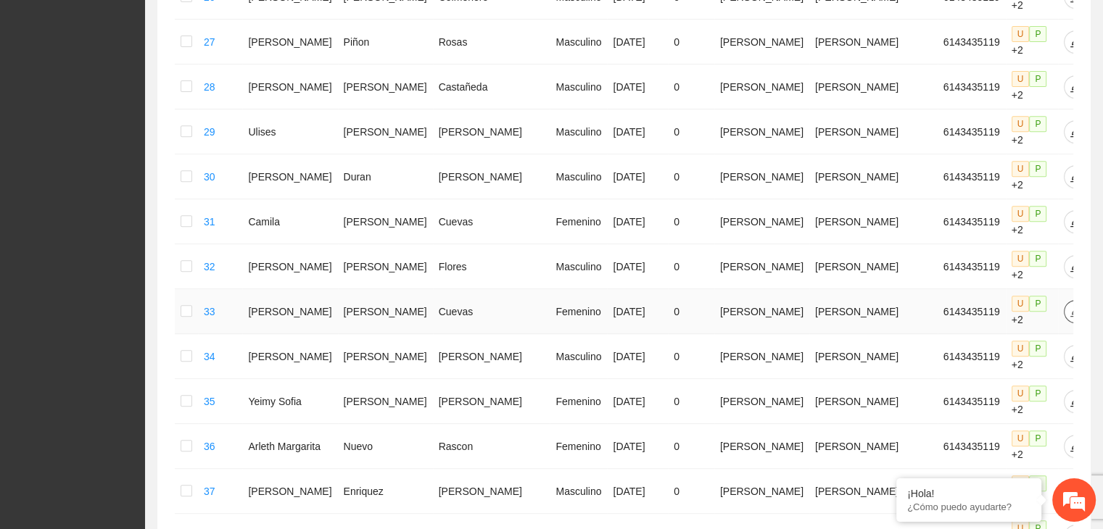
scroll to position [819, 0]
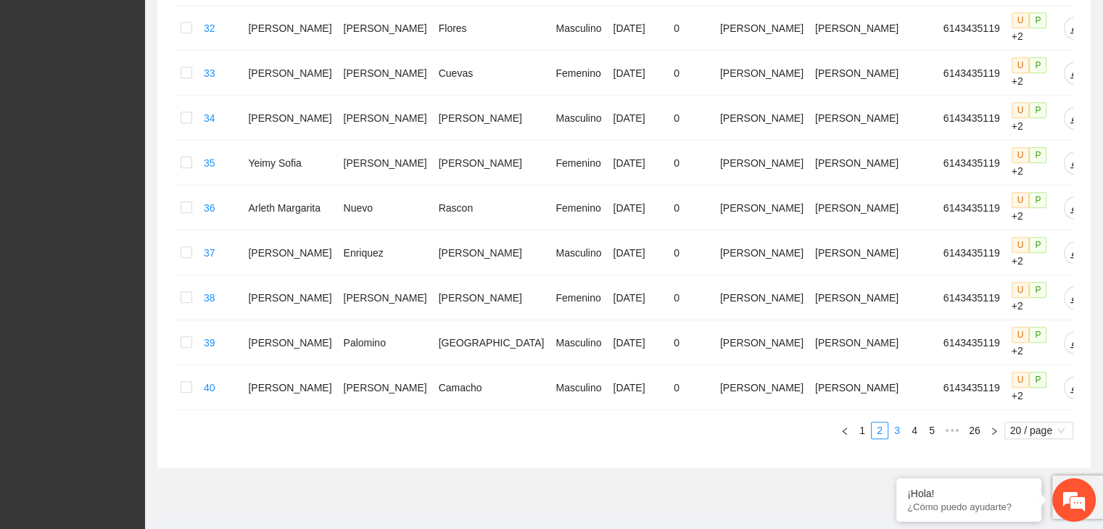
click at [896, 423] on link "3" at bounding box center [897, 431] width 16 height 16
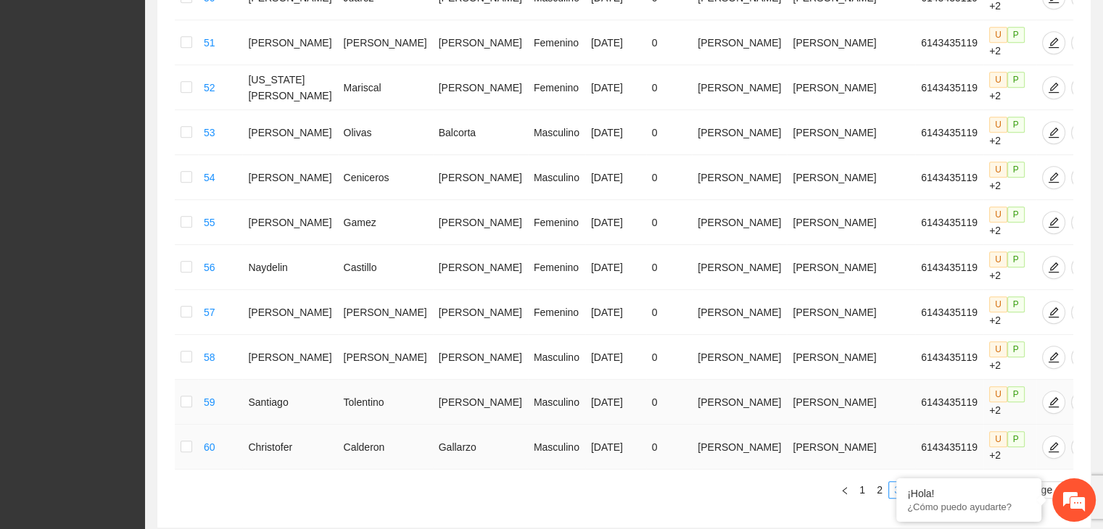
scroll to position [828, 0]
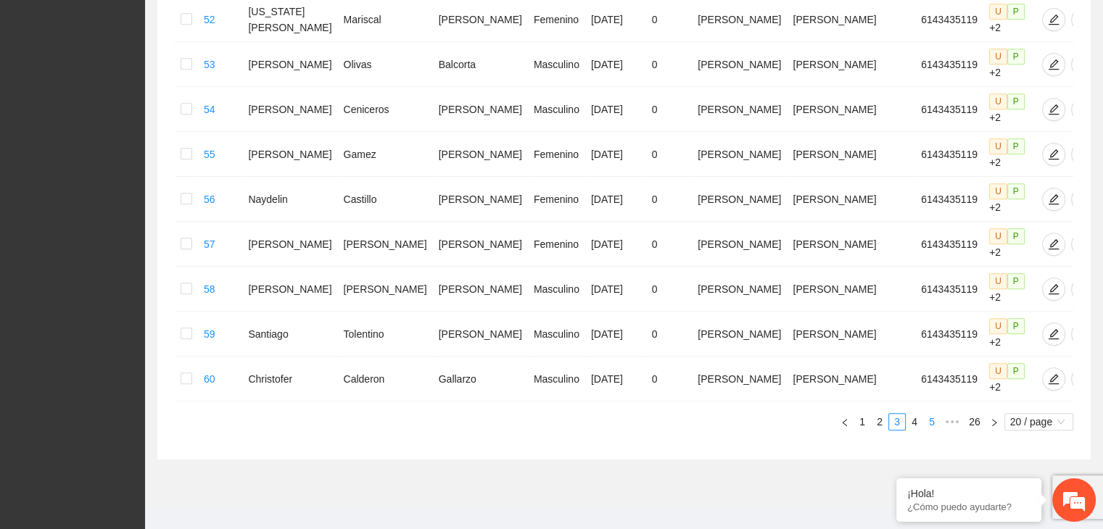
click at [917, 414] on link "4" at bounding box center [915, 422] width 16 height 16
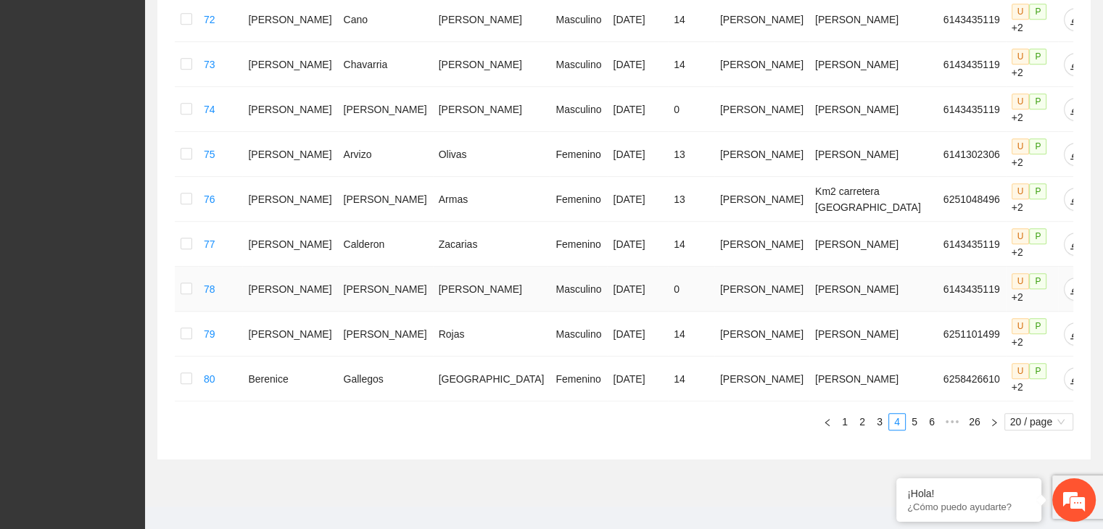
scroll to position [844, 0]
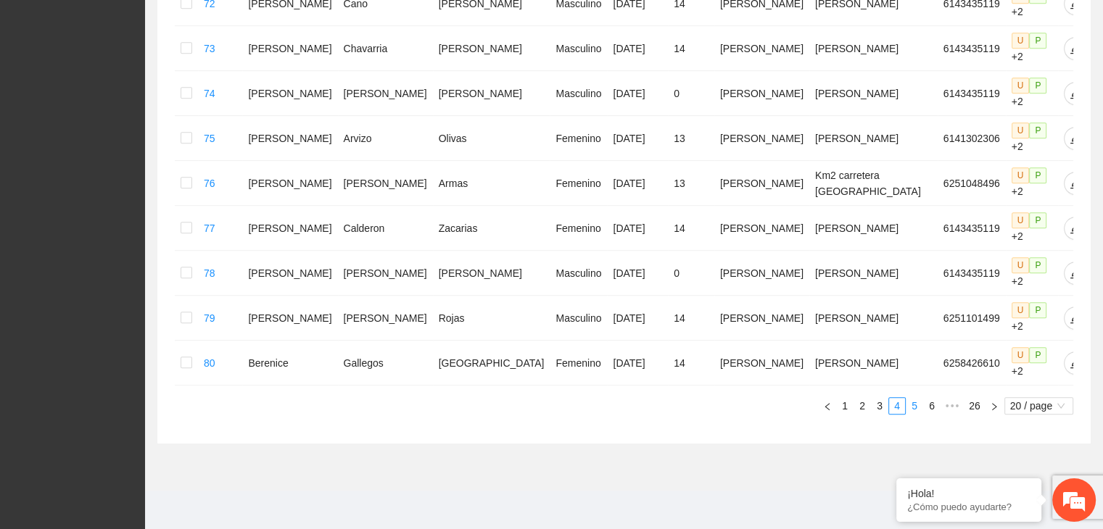
click at [914, 404] on link "5" at bounding box center [915, 406] width 16 height 16
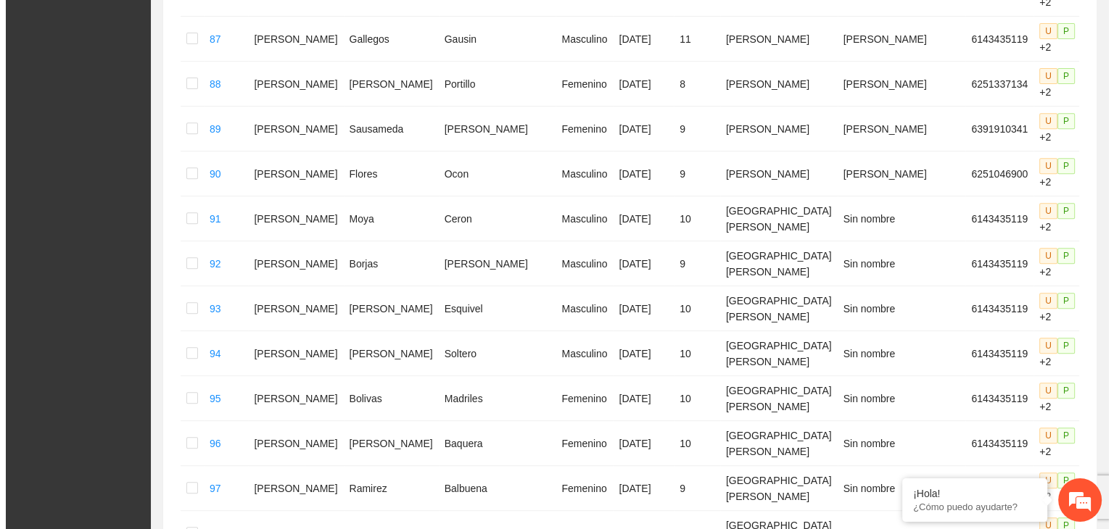
scroll to position [566, 0]
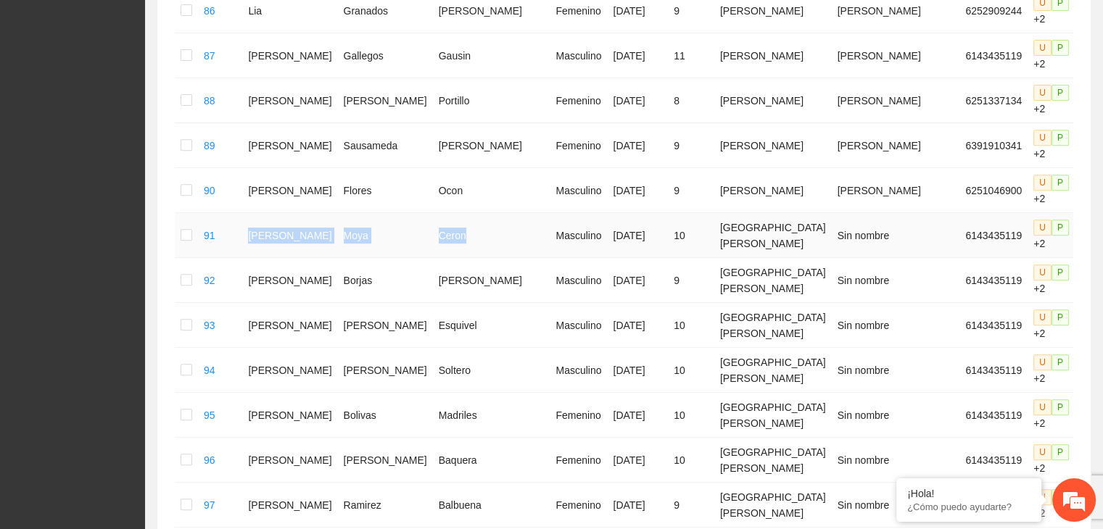
drag, startPoint x: 258, startPoint y: 216, endPoint x: 439, endPoint y: 227, distance: 180.9
click at [439, 227] on tr "91 [PERSON_NAME] Masculino [DATE] 10 [GEOGRAPHIC_DATA][PERSON_NAME] Sin nombre …" at bounding box center [660, 235] width 970 height 45
click at [1092, 230] on icon "edit" at bounding box center [1098, 236] width 12 height 12
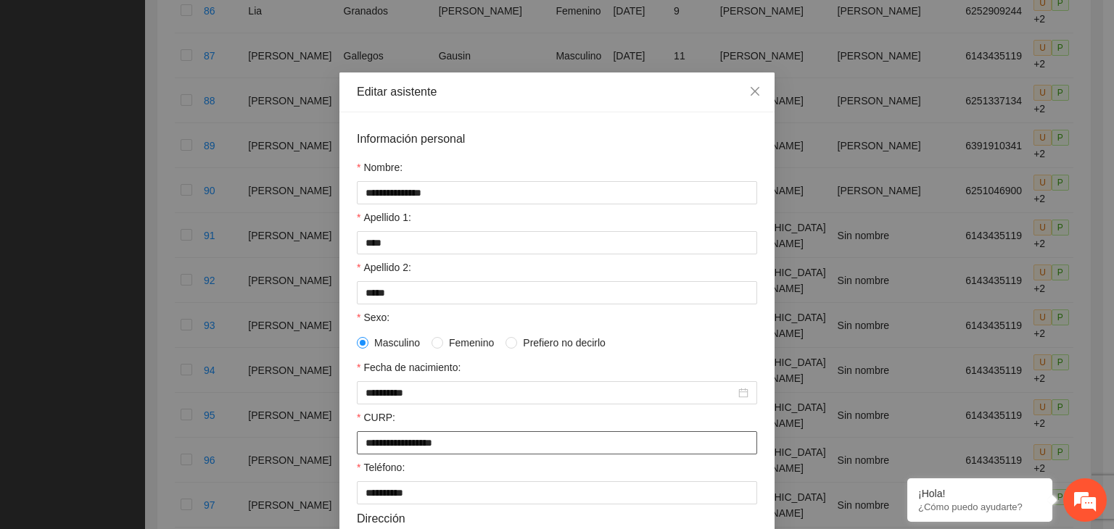
drag, startPoint x: 477, startPoint y: 442, endPoint x: 353, endPoint y: 447, distance: 124.1
click at [357, 447] on input "**********" at bounding box center [557, 443] width 400 height 23
click at [749, 86] on span "Close" at bounding box center [754, 92] width 39 height 39
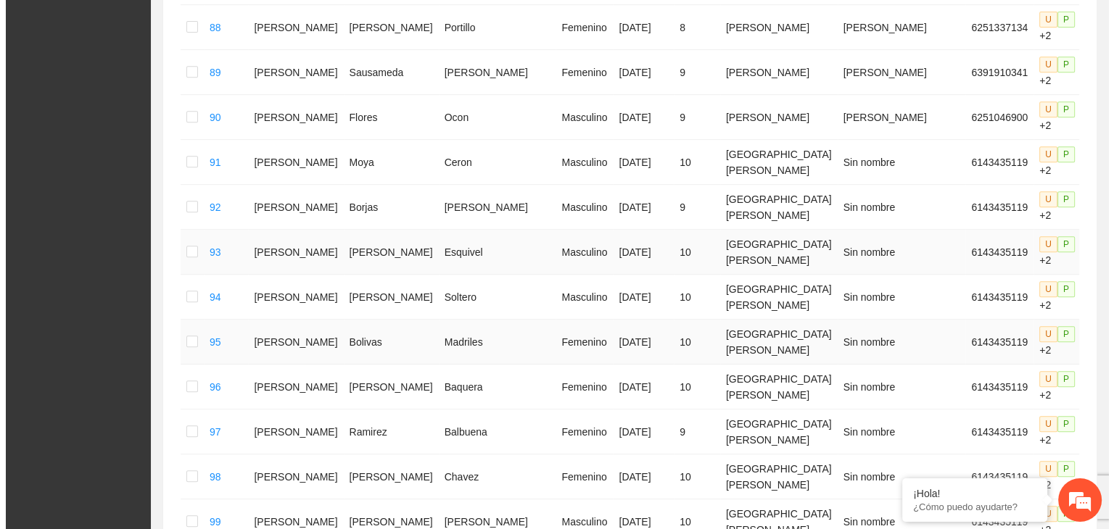
scroll to position [639, 0]
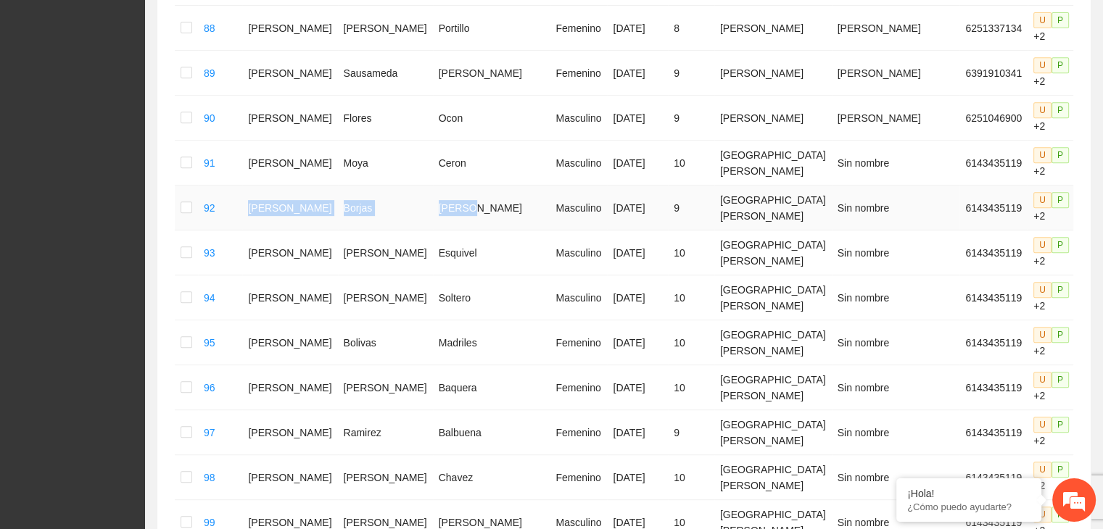
drag, startPoint x: 262, startPoint y: 192, endPoint x: 442, endPoint y: 194, distance: 180.6
click at [442, 194] on tr "92 [PERSON_NAME] Masculino [DATE] 9 [GEOGRAPHIC_DATA][PERSON_NAME] Sin nombre 6…" at bounding box center [660, 208] width 970 height 45
click at [1092, 202] on icon "edit" at bounding box center [1098, 208] width 12 height 12
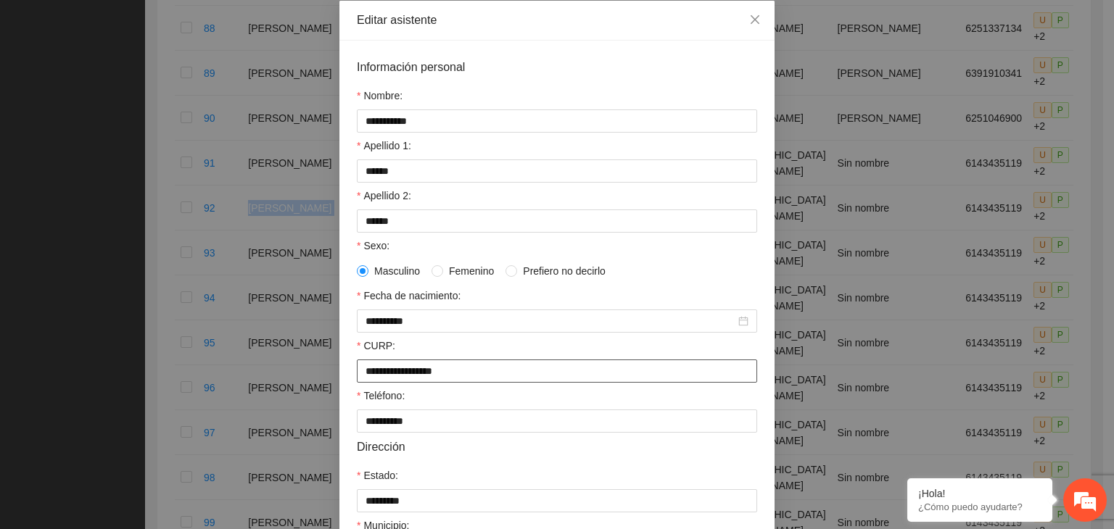
scroll to position [73, 0]
drag, startPoint x: 499, startPoint y: 372, endPoint x: 349, endPoint y: 372, distance: 150.1
click at [349, 372] on div "**********" at bounding box center [556, 377] width 435 height 675
click at [752, 20] on icon "close" at bounding box center [755, 19] width 12 height 12
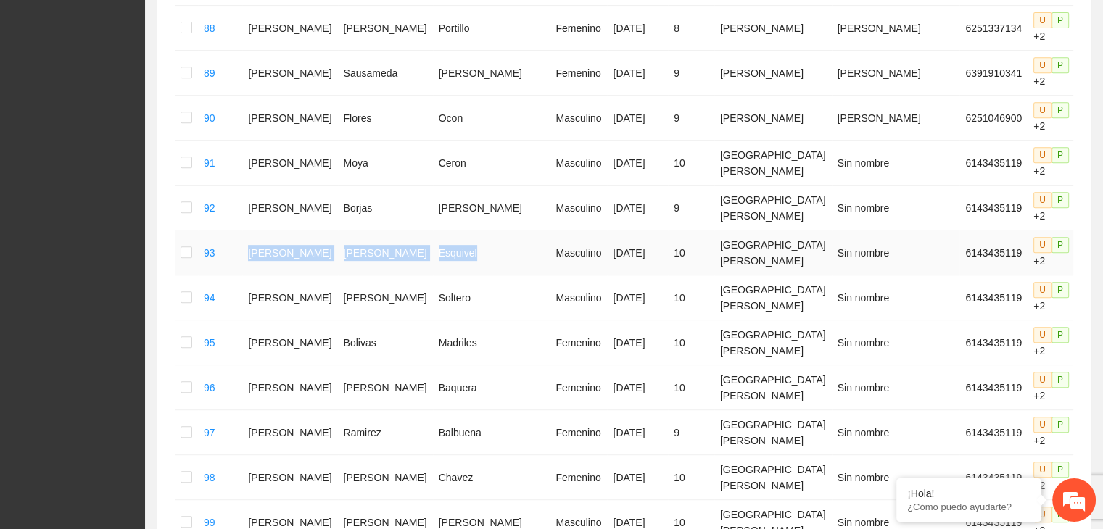
drag, startPoint x: 260, startPoint y: 224, endPoint x: 448, endPoint y: 234, distance: 188.1
click at [448, 234] on tr "93 [PERSON_NAME] Masculino [DATE] 10 [GEOGRAPHIC_DATA][PERSON_NAME] Sin nombre …" at bounding box center [660, 253] width 970 height 45
click at [1092, 247] on icon "edit" at bounding box center [1098, 253] width 12 height 12
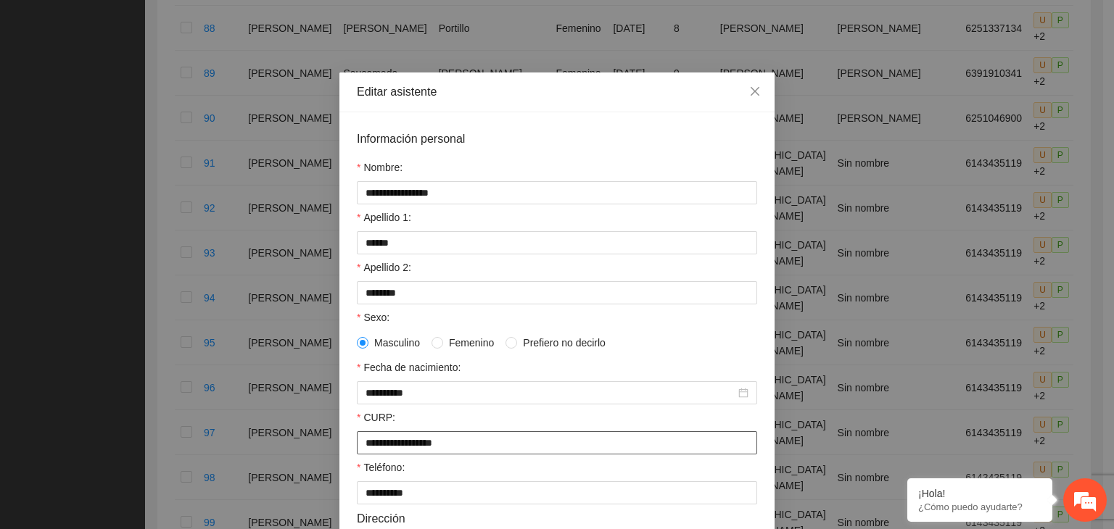
drag, startPoint x: 360, startPoint y: 448, endPoint x: 470, endPoint y: 450, distance: 110.3
click at [479, 450] on input "**********" at bounding box center [557, 443] width 400 height 23
click at [750, 97] on icon "close" at bounding box center [755, 92] width 12 height 12
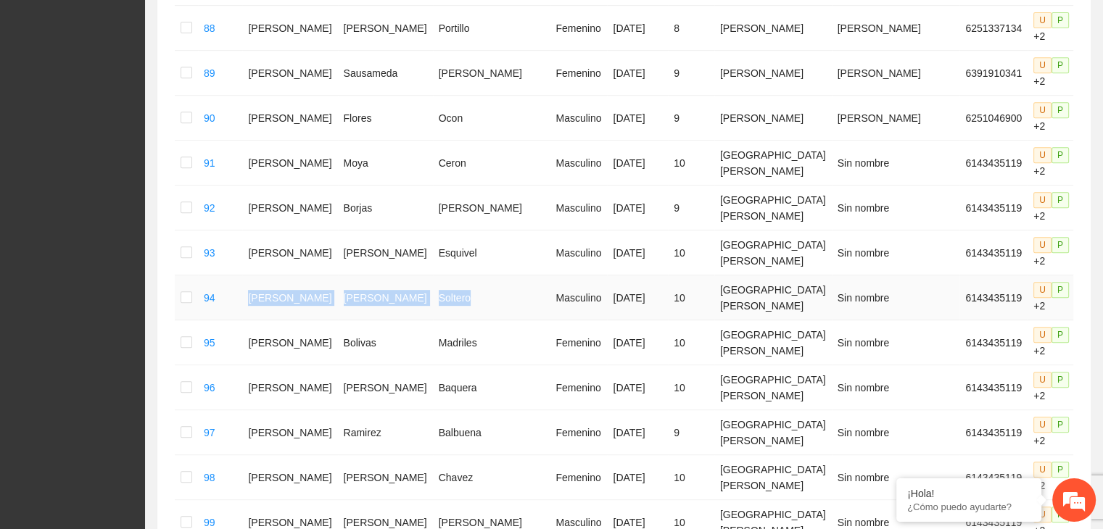
drag, startPoint x: 261, startPoint y: 268, endPoint x: 453, endPoint y: 279, distance: 191.8
click at [453, 279] on tr "94 [PERSON_NAME] Masculino [DATE] 10 [GEOGRAPHIC_DATA][PERSON_NAME] Sin nombre …" at bounding box center [660, 298] width 970 height 45
click at [350, 321] on td "Bolivas" at bounding box center [385, 343] width 95 height 45
drag, startPoint x: 263, startPoint y: 270, endPoint x: 441, endPoint y: 271, distance: 178.4
click at [441, 276] on tr "94 [PERSON_NAME] Masculino [DATE] 10 [GEOGRAPHIC_DATA][PERSON_NAME] Sin nombre …" at bounding box center [660, 298] width 970 height 45
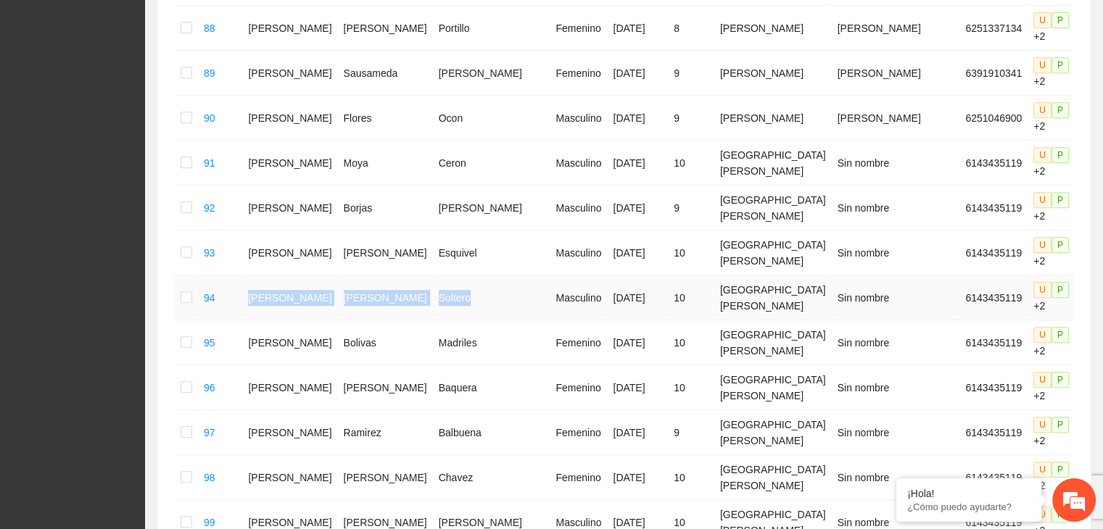
click at [1092, 292] on icon "edit" at bounding box center [1098, 298] width 12 height 12
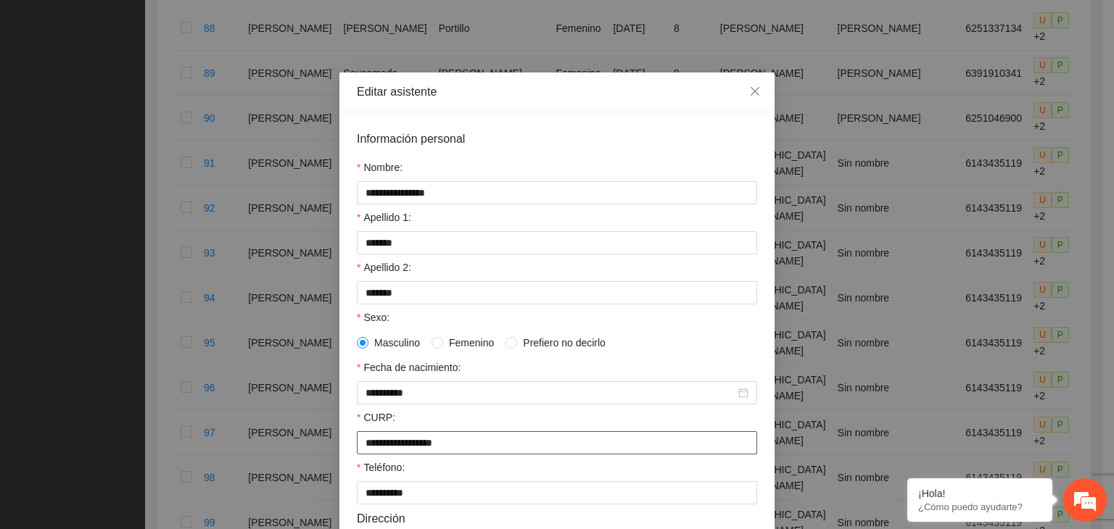
drag, startPoint x: 504, startPoint y: 452, endPoint x: 351, endPoint y: 457, distance: 153.1
click at [357, 455] on div "**********" at bounding box center [557, 443] width 400 height 23
click at [749, 96] on icon "close" at bounding box center [755, 92] width 12 height 12
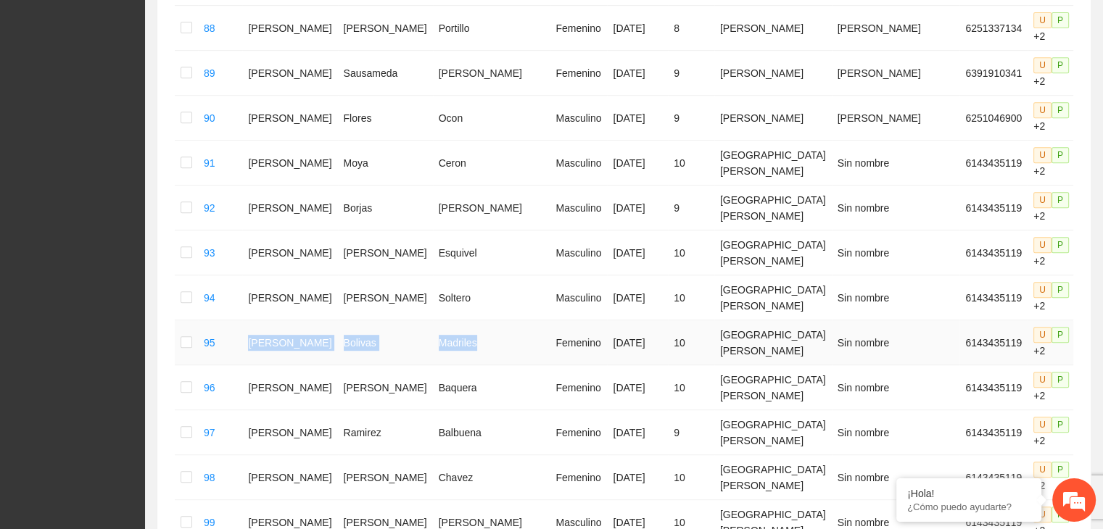
drag, startPoint x: 258, startPoint y: 311, endPoint x: 450, endPoint y: 318, distance: 191.6
click at [450, 321] on tr "95 [PERSON_NAME] Femenino [DATE] 10 [GEOGRAPHIC_DATA][PERSON_NAME] Sin nombre 6…" at bounding box center [660, 343] width 970 height 45
click at [1092, 337] on icon "edit" at bounding box center [1098, 343] width 12 height 12
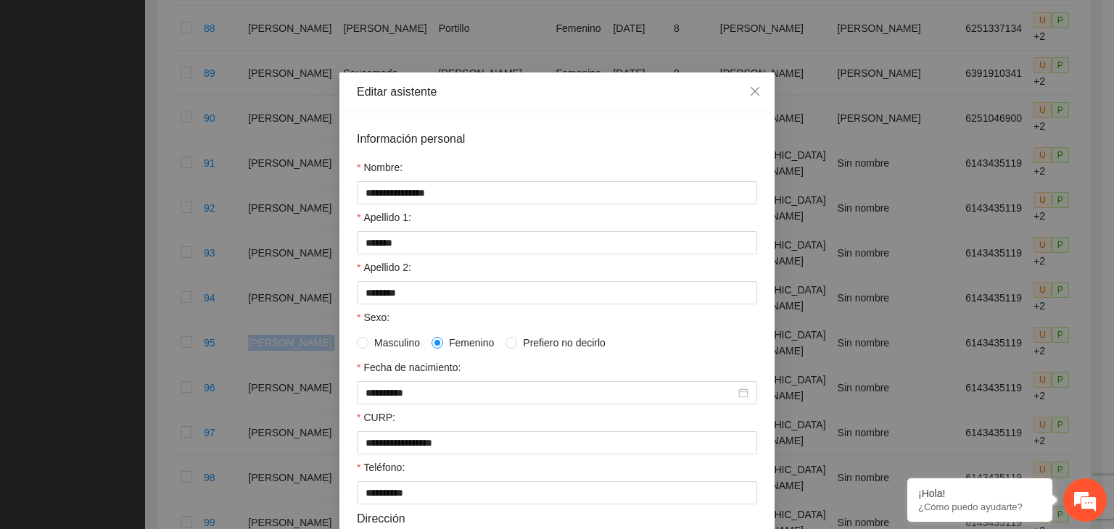
scroll to position [145, 0]
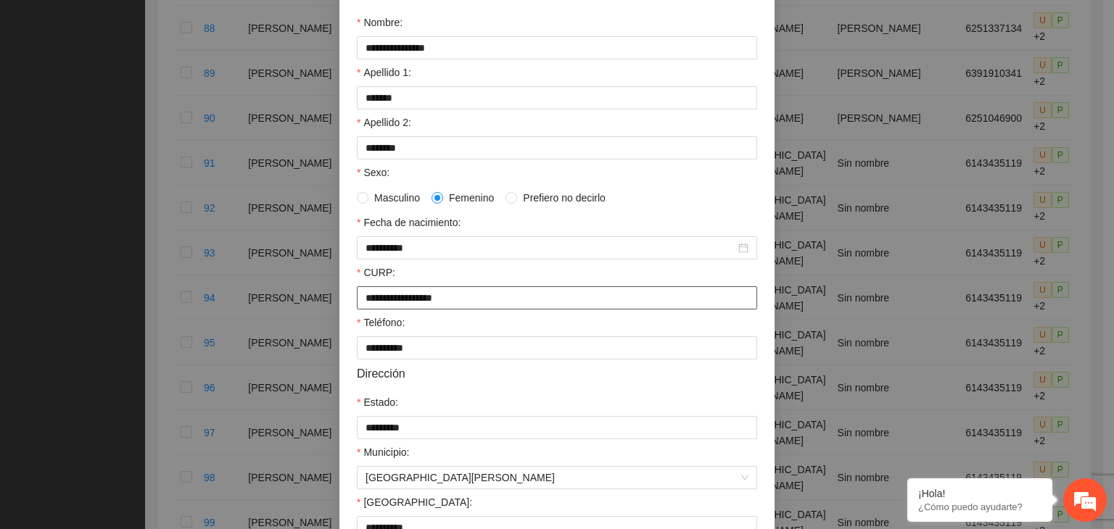
drag, startPoint x: 471, startPoint y: 302, endPoint x: 326, endPoint y: 313, distance: 146.1
click at [326, 313] on div "**********" at bounding box center [557, 264] width 1114 height 529
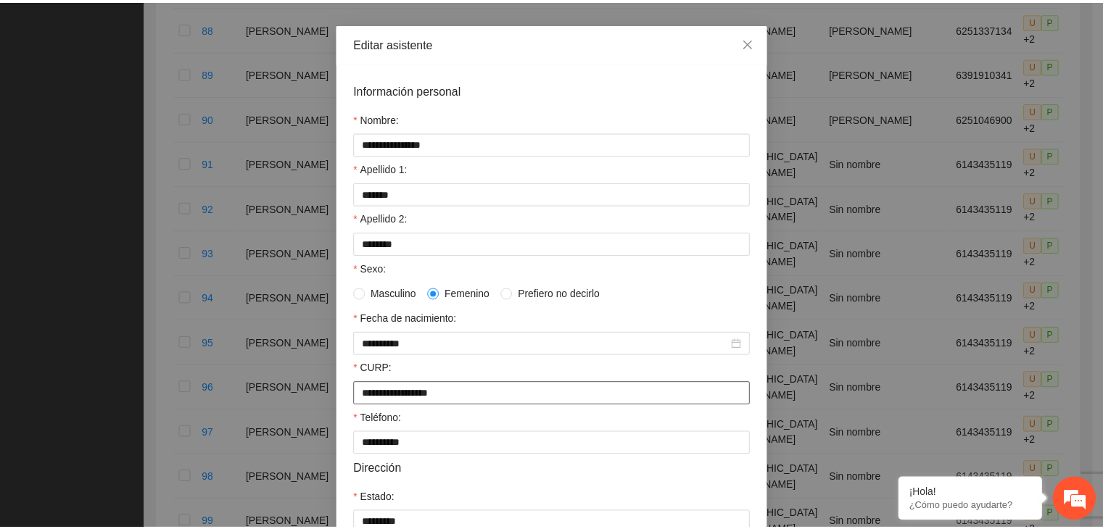
scroll to position [0, 0]
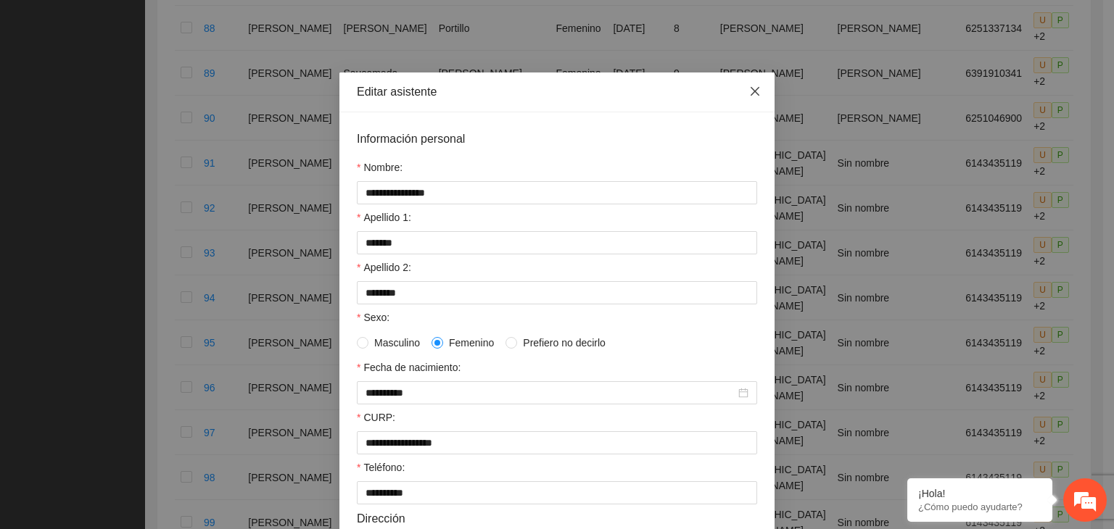
click at [749, 88] on icon "close" at bounding box center [755, 92] width 12 height 12
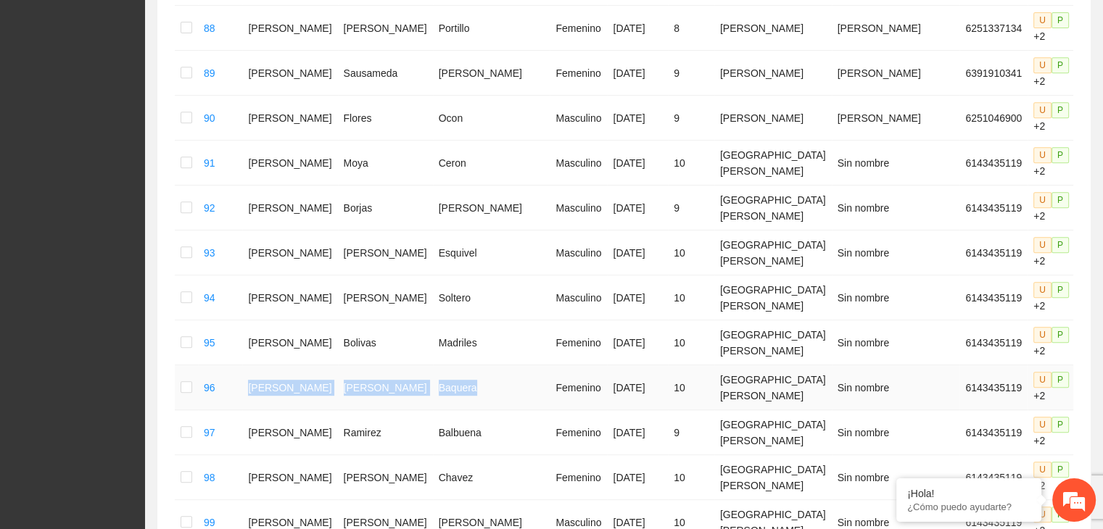
drag, startPoint x: 261, startPoint y: 362, endPoint x: 453, endPoint y: 363, distance: 191.5
click at [453, 366] on tr "96 [PERSON_NAME] Femenino [DATE] 10 [GEOGRAPHIC_DATA][PERSON_NAME] Sin nombre 6…" at bounding box center [660, 388] width 970 height 45
click at [1093, 382] on icon "edit" at bounding box center [1098, 387] width 10 height 10
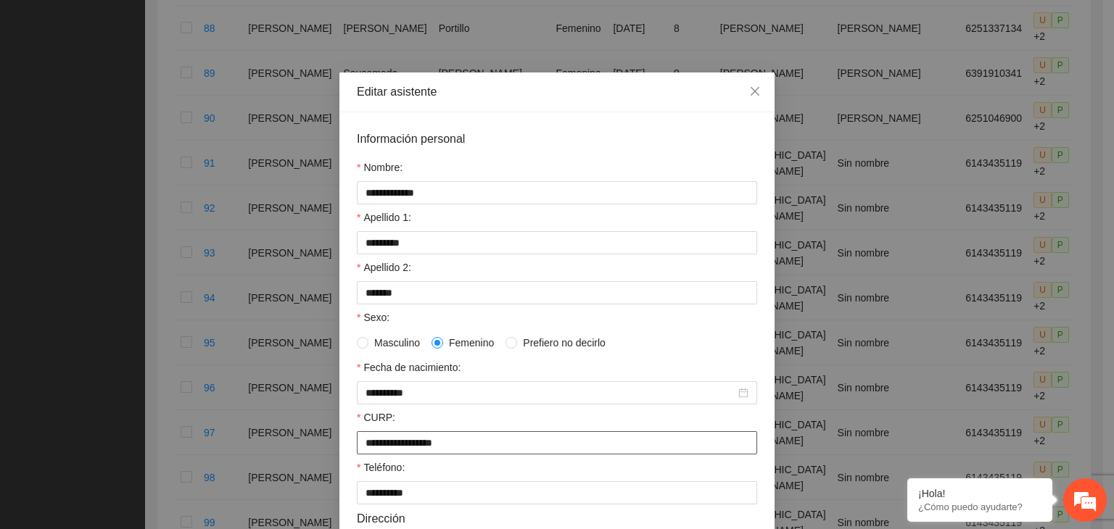
drag, startPoint x: 519, startPoint y: 453, endPoint x: 339, endPoint y: 453, distance: 179.9
click at [339, 453] on div "**********" at bounding box center [556, 449] width 435 height 675
click at [755, 91] on span "Close" at bounding box center [754, 92] width 39 height 39
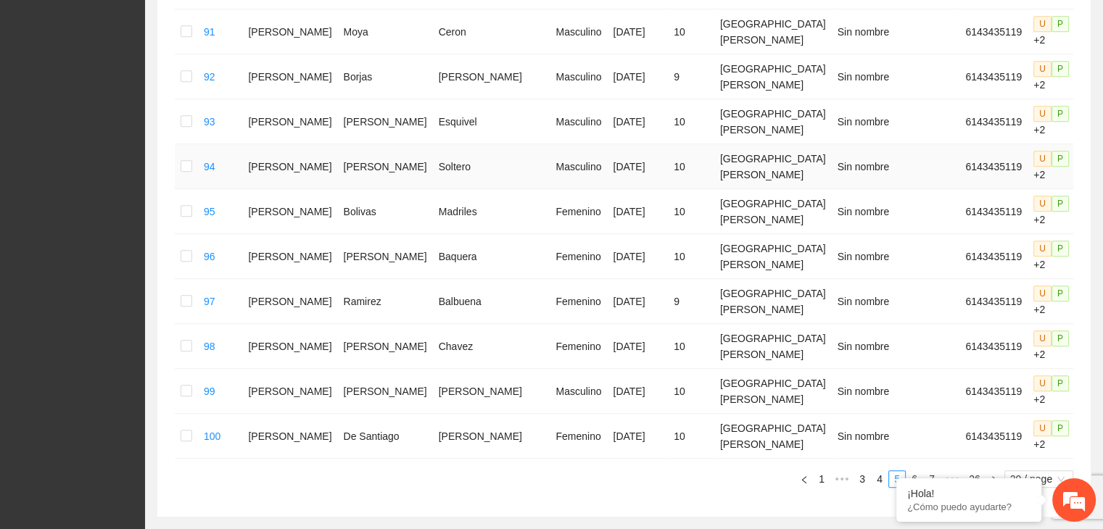
scroll to position [784, 0]
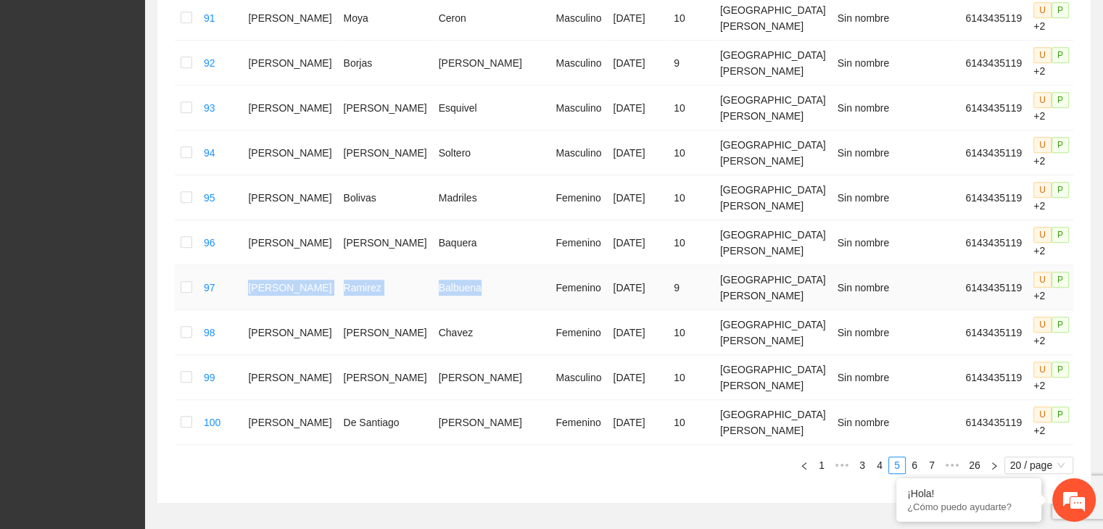
drag, startPoint x: 263, startPoint y: 246, endPoint x: 455, endPoint y: 255, distance: 193.2
click at [456, 265] on tr "97 [PERSON_NAME] Femenino [DATE] 9 [GEOGRAPHIC_DATA][PERSON_NAME] Sin nombre 61…" at bounding box center [660, 287] width 970 height 45
click at [1092, 282] on icon "edit" at bounding box center [1098, 288] width 12 height 12
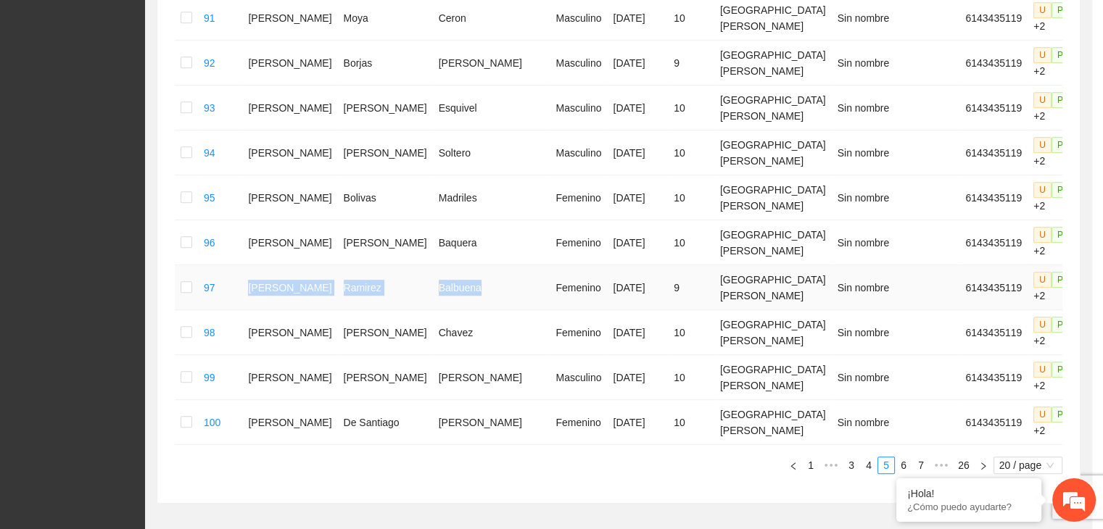
type input "**********"
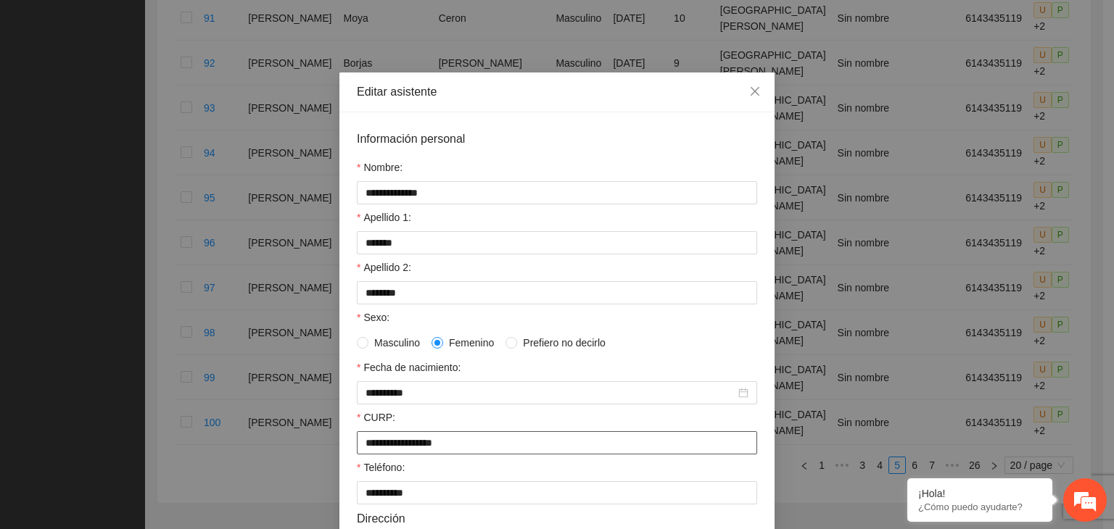
drag, startPoint x: 507, startPoint y: 445, endPoint x: 344, endPoint y: 453, distance: 163.4
click at [344, 453] on div "**********" at bounding box center [556, 449] width 435 height 675
click at [751, 97] on icon "close" at bounding box center [755, 92] width 12 height 12
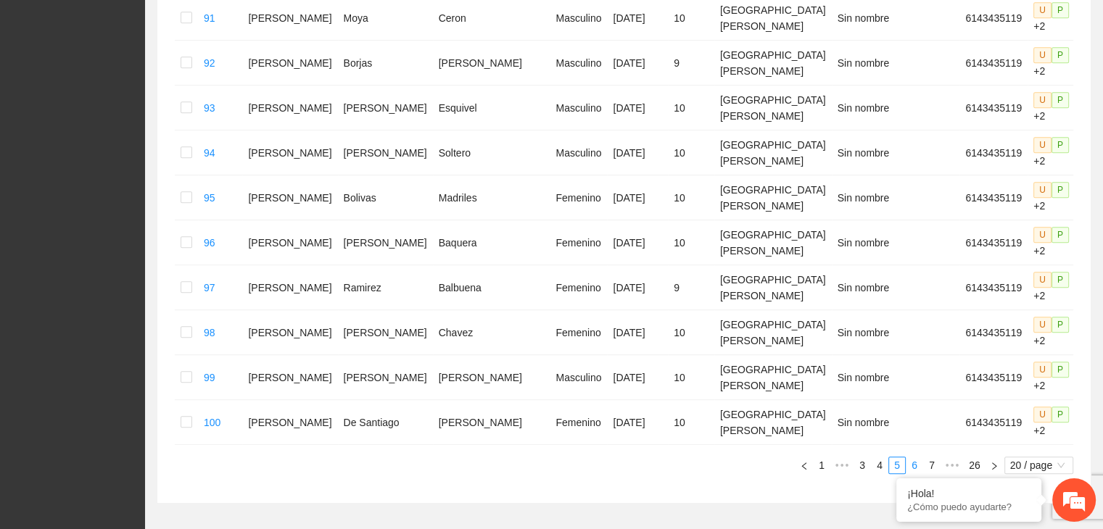
click at [913, 458] on link "6" at bounding box center [915, 466] width 16 height 16
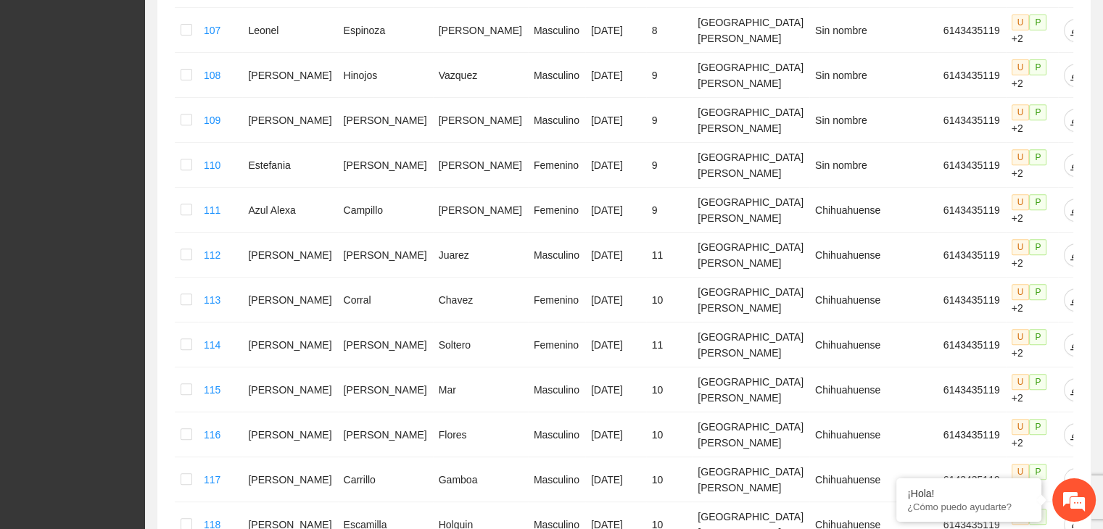
scroll to position [587, 0]
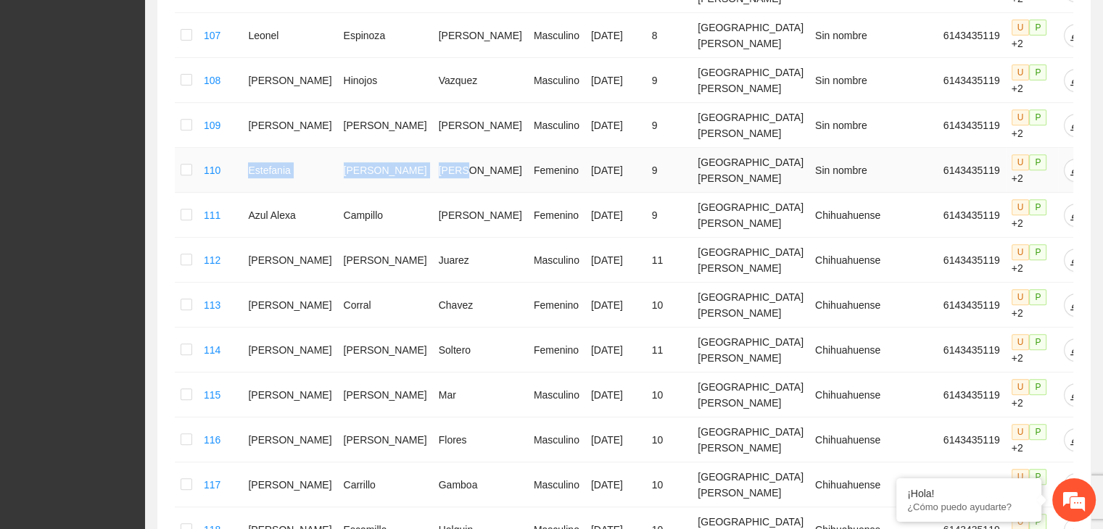
drag, startPoint x: 274, startPoint y: 110, endPoint x: 435, endPoint y: 112, distance: 161.0
click at [435, 148] on tr "110 [PERSON_NAME] Femenino [DATE] 9 [GEOGRAPHIC_DATA][PERSON_NAME] Sin nombre 6…" at bounding box center [648, 170] width 947 height 45
click at [1070, 165] on icon "edit" at bounding box center [1076, 171] width 12 height 12
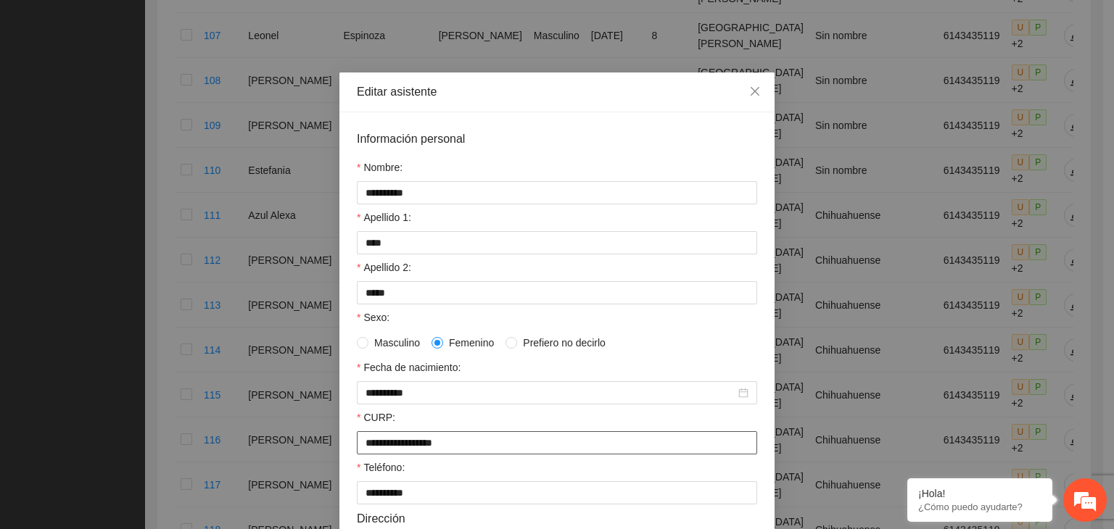
drag, startPoint x: 470, startPoint y: 448, endPoint x: 360, endPoint y: 447, distance: 110.3
click at [360, 447] on input "**********" at bounding box center [557, 443] width 400 height 23
click at [751, 95] on icon "close" at bounding box center [755, 91] width 9 height 9
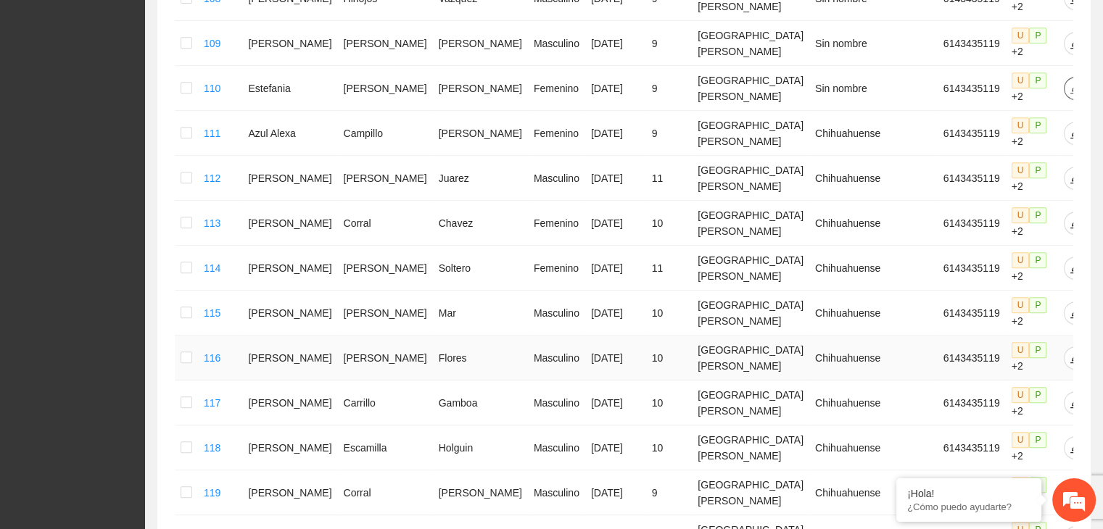
scroll to position [732, 0]
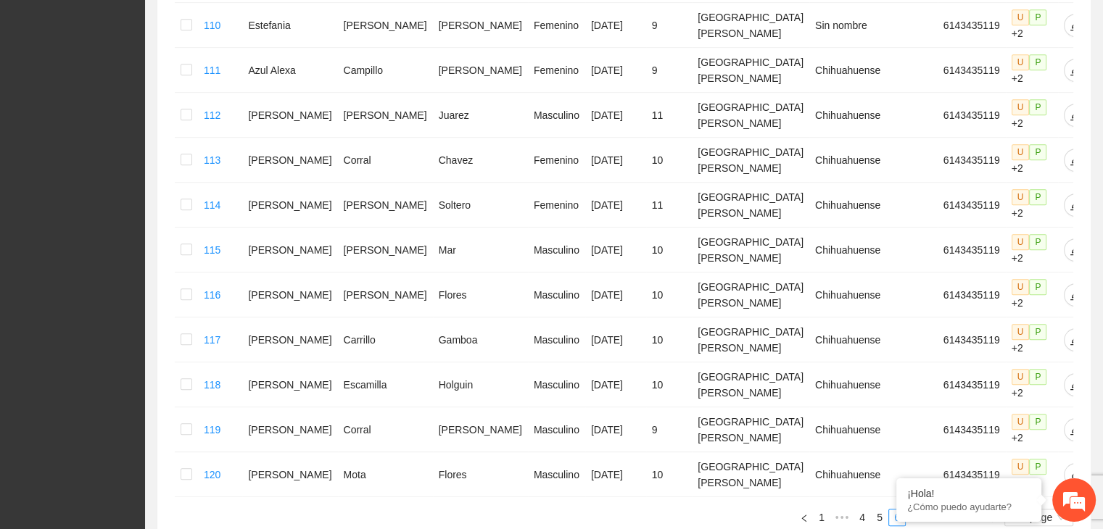
click at [916, 510] on link "7" at bounding box center [915, 518] width 16 height 16
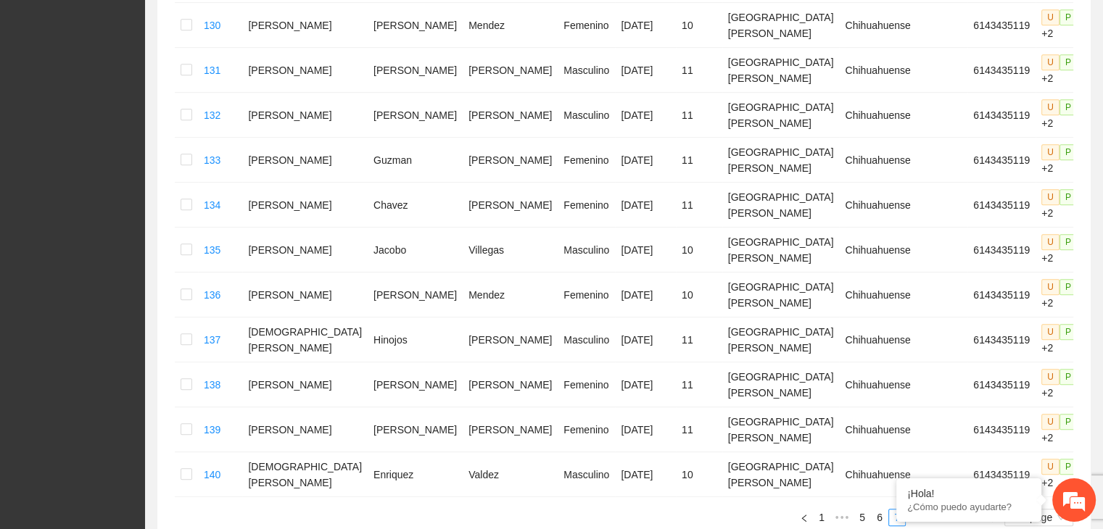
click at [916, 510] on link "8" at bounding box center [915, 518] width 16 height 16
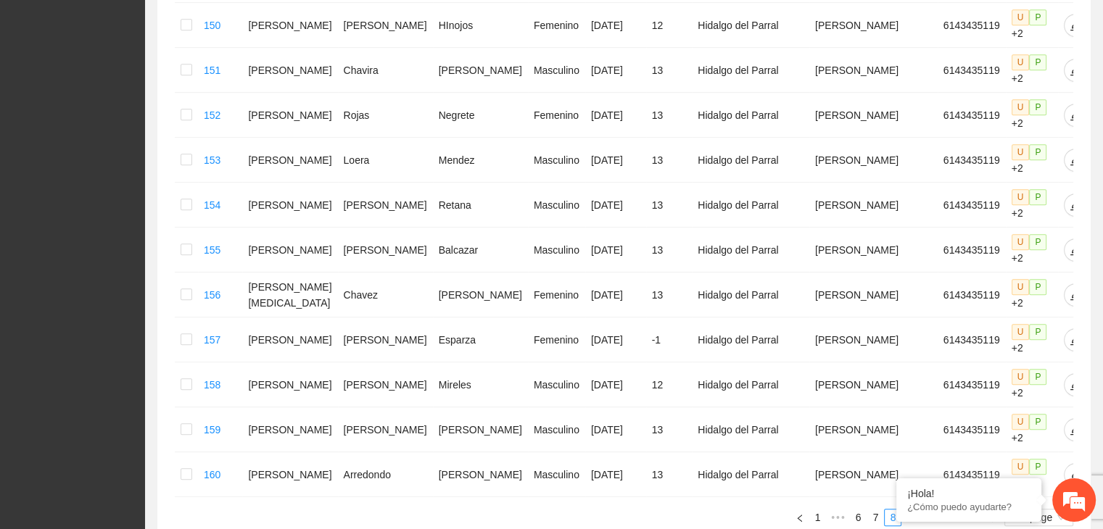
click at [912, 510] on link "9" at bounding box center [910, 518] width 16 height 16
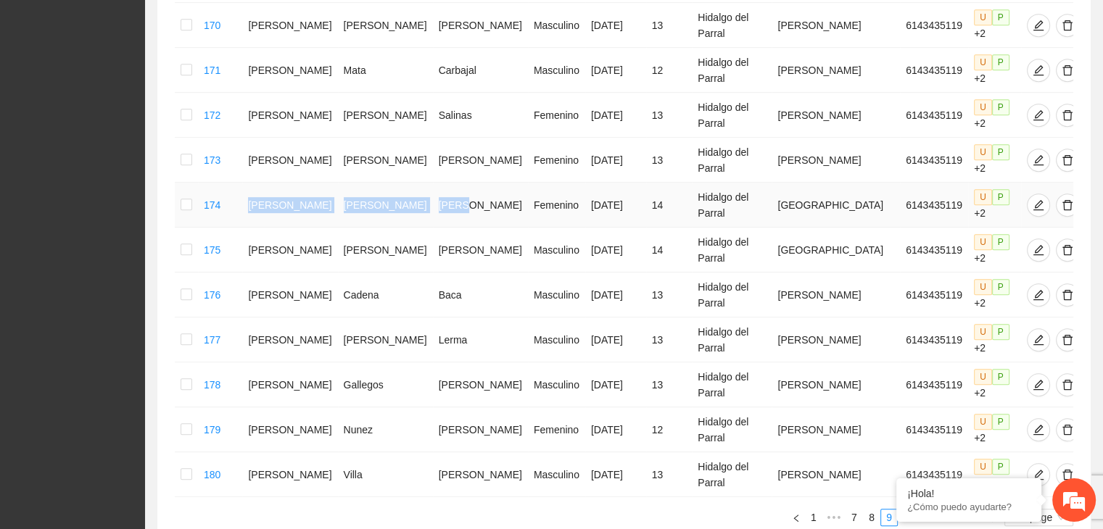
drag, startPoint x: 263, startPoint y: 124, endPoint x: 432, endPoint y: 139, distance: 169.0
click at [439, 183] on tr "174 [PERSON_NAME] [DATE] 14 [GEOGRAPHIC_DATA] 6143435119 U P +2" at bounding box center [630, 205] width 910 height 45
click at [857, 510] on link "7" at bounding box center [854, 518] width 16 height 16
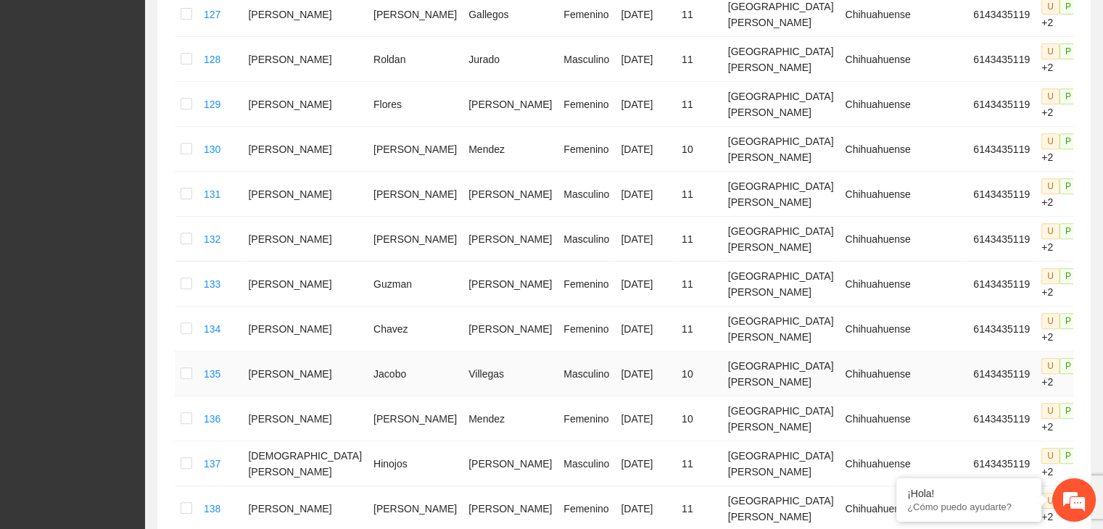
scroll to position [758, 0]
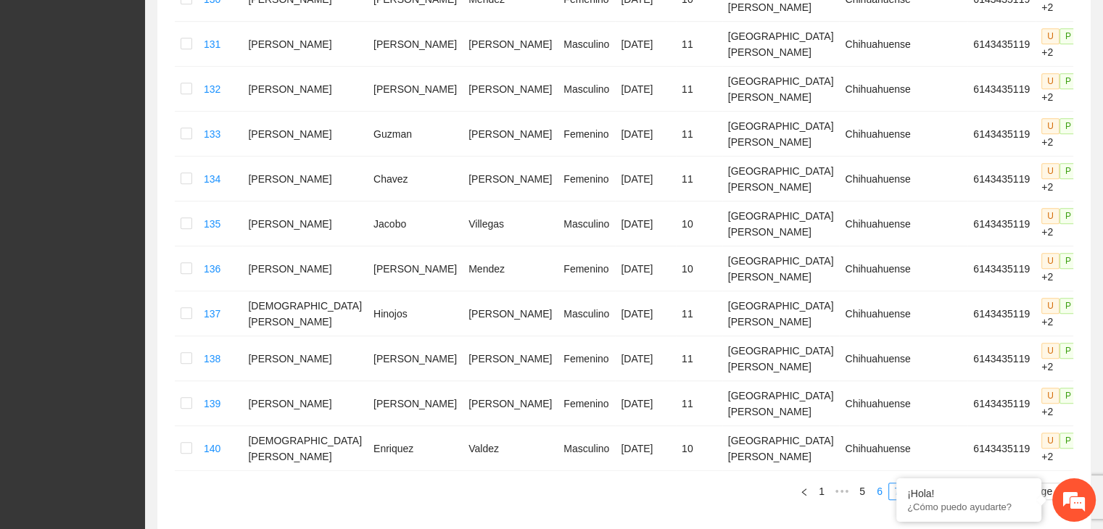
click at [879, 484] on link "6" at bounding box center [880, 492] width 16 height 16
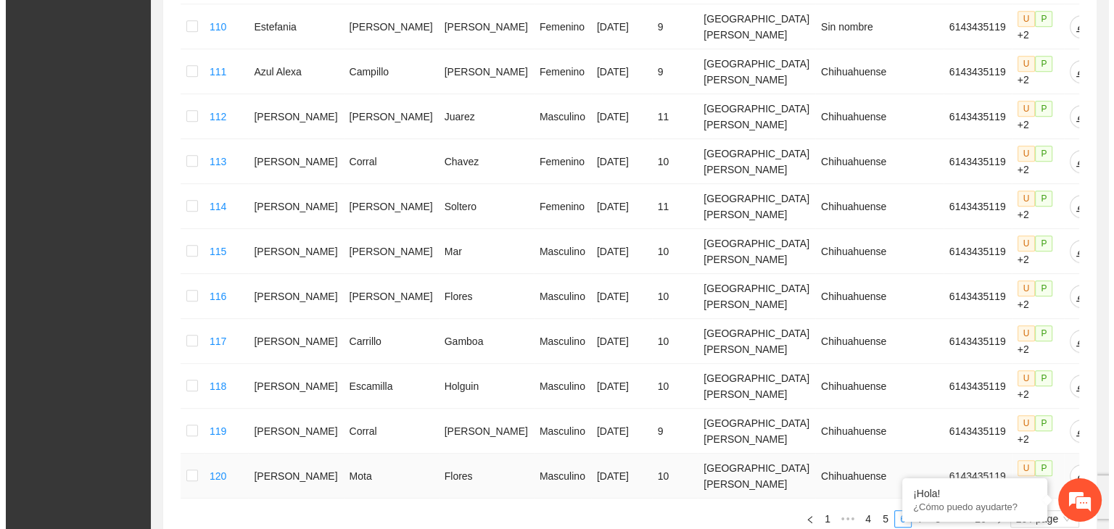
scroll to position [732, 0]
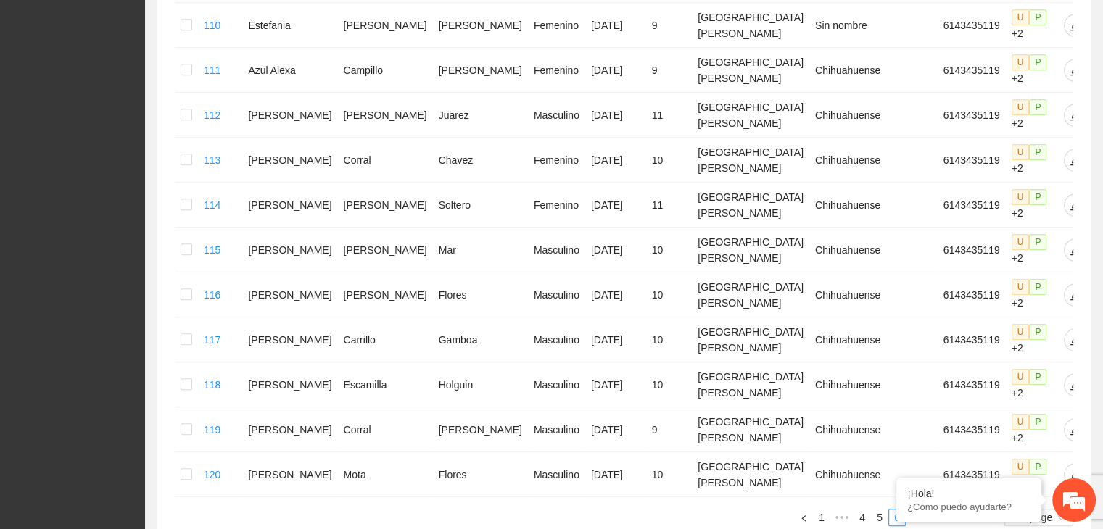
click at [934, 510] on link "8" at bounding box center [932, 518] width 16 height 16
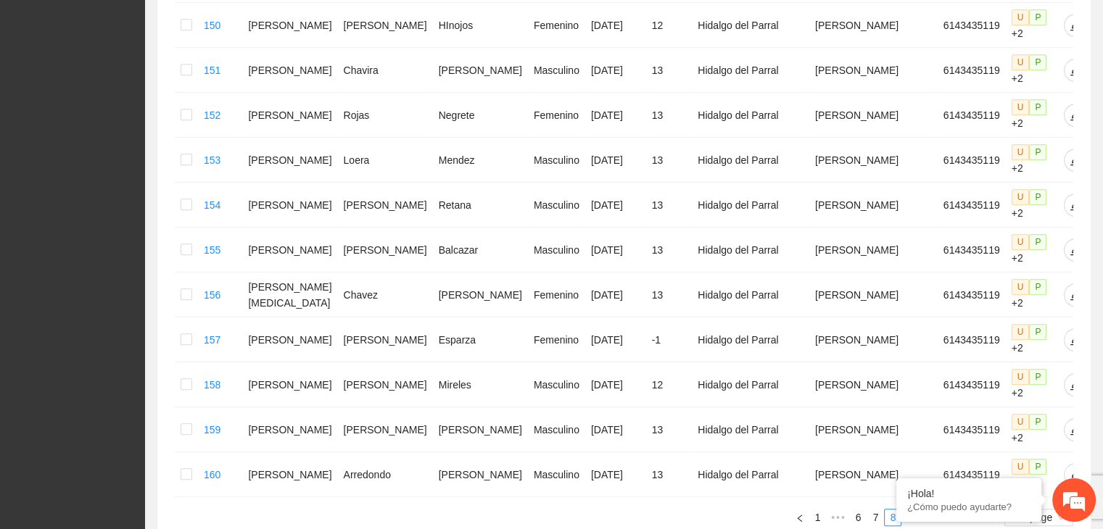
click at [913, 510] on link "9" at bounding box center [910, 518] width 16 height 16
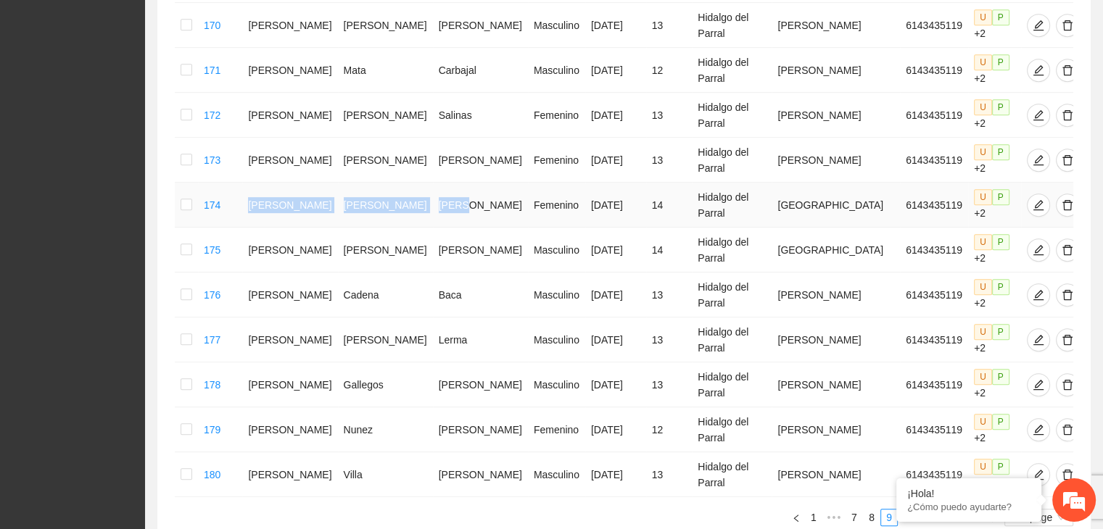
drag, startPoint x: 265, startPoint y: 123, endPoint x: 442, endPoint y: 141, distance: 178.6
click at [442, 183] on tr "174 [PERSON_NAME] [DATE] 14 [GEOGRAPHIC_DATA] 6143435119 U P +2" at bounding box center [630, 205] width 910 height 45
click at [1033, 199] on icon "edit" at bounding box center [1039, 205] width 12 height 12
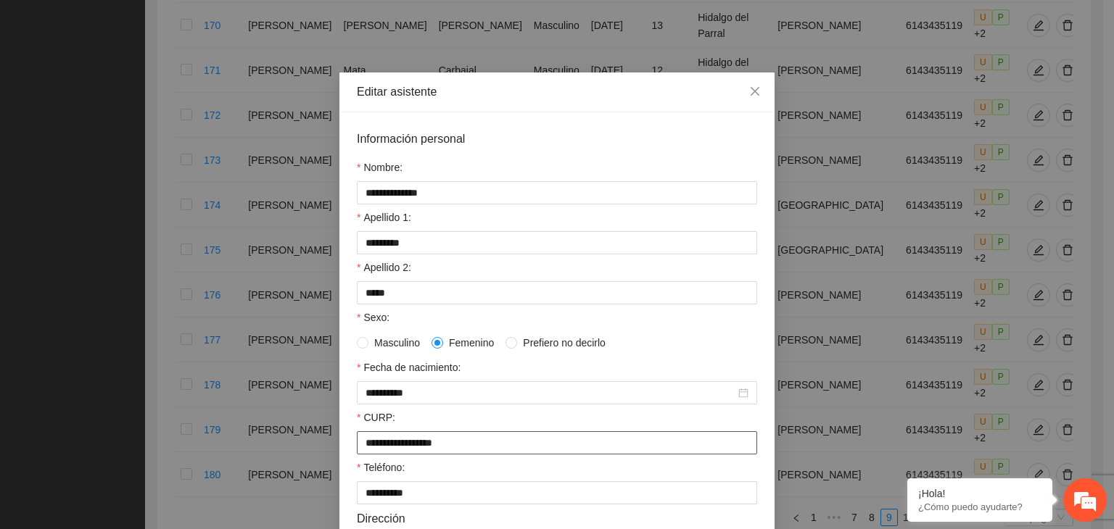
drag, startPoint x: 478, startPoint y: 445, endPoint x: 350, endPoint y: 451, distance: 128.5
click at [350, 451] on div "**********" at bounding box center [556, 449] width 435 height 675
click at [751, 92] on icon "close" at bounding box center [755, 91] width 9 height 9
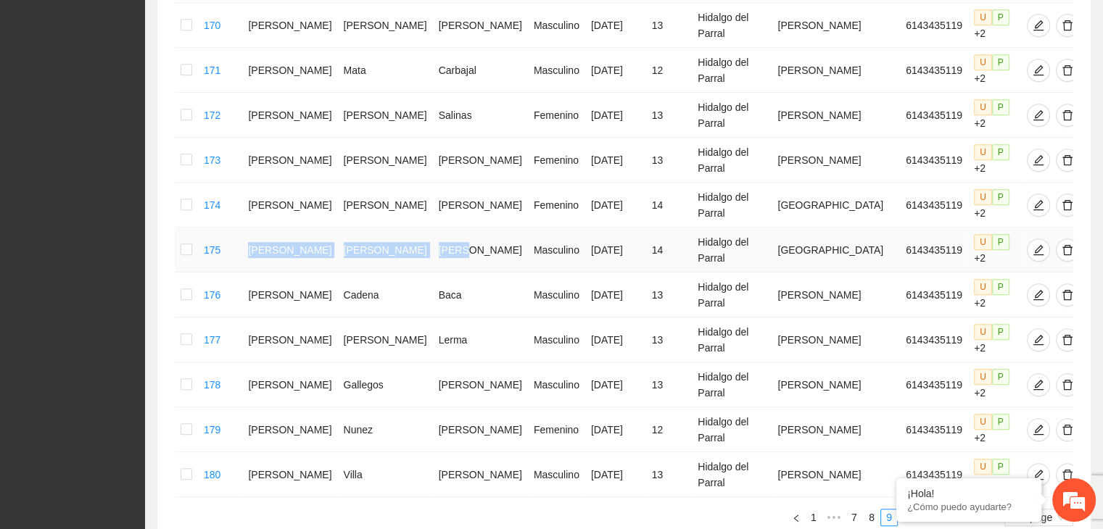
drag, startPoint x: 261, startPoint y: 169, endPoint x: 430, endPoint y: 178, distance: 169.2
click at [435, 228] on tr "175 [PERSON_NAME] Masculino [DATE] 14 [GEOGRAPHIC_DATA] Guanajuato 6143435119 U…" at bounding box center [630, 250] width 910 height 45
drag, startPoint x: 425, startPoint y: 176, endPoint x: 390, endPoint y: 184, distance: 35.6
click at [390, 228] on td "[PERSON_NAME]" at bounding box center [385, 250] width 95 height 45
click at [242, 228] on td "175" at bounding box center [220, 250] width 44 height 45
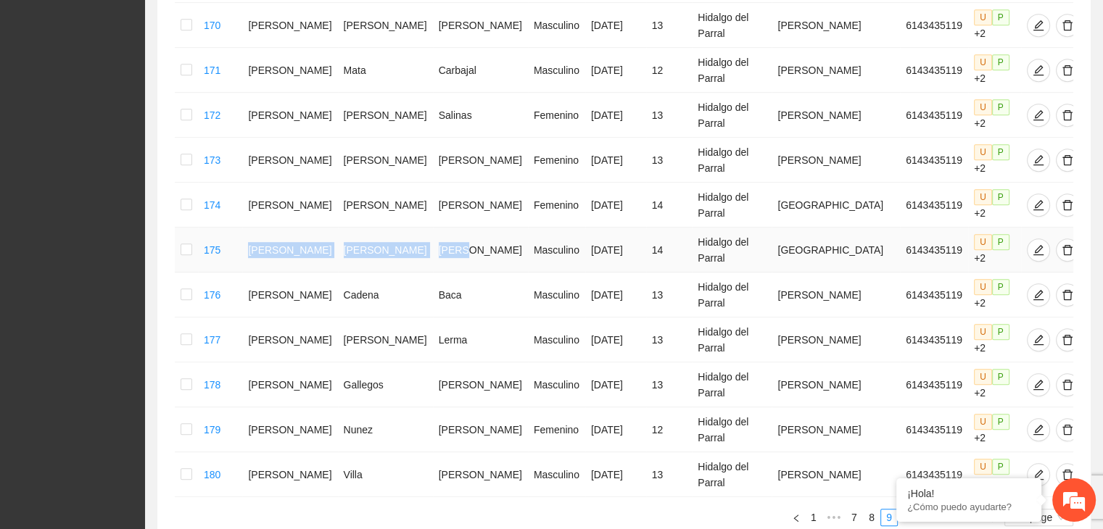
drag, startPoint x: 257, startPoint y: 165, endPoint x: 444, endPoint y: 188, distance: 188.6
click at [444, 228] on tr "175 [PERSON_NAME] Masculino [DATE] 14 [GEOGRAPHIC_DATA] Guanajuato 6143435119 U…" at bounding box center [630, 250] width 910 height 45
click at [1033, 244] on icon "edit" at bounding box center [1039, 250] width 12 height 12
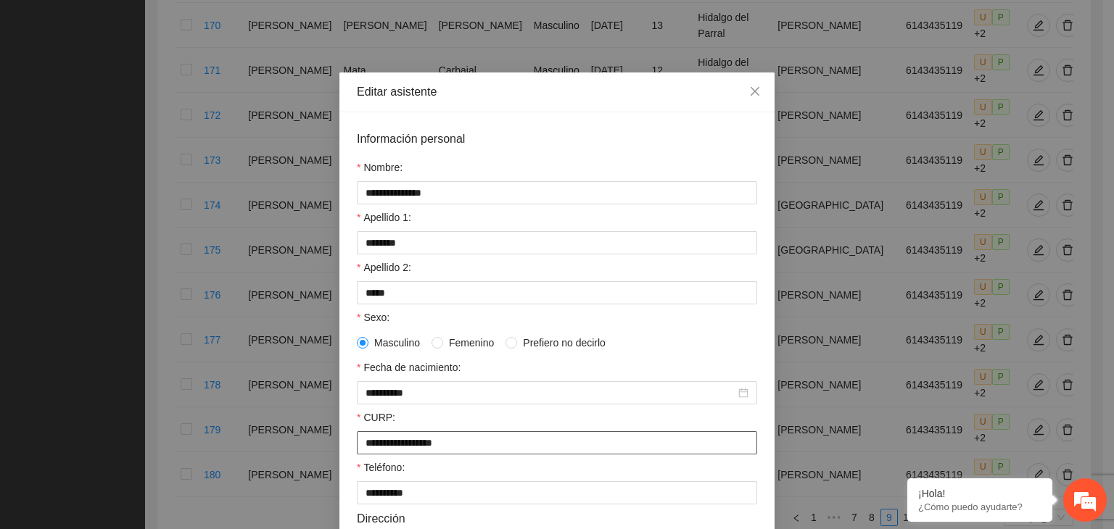
drag, startPoint x: 482, startPoint y: 450, endPoint x: 339, endPoint y: 463, distance: 143.4
click at [339, 463] on div "**********" at bounding box center [556, 449] width 435 height 675
